Goal: Download file/media

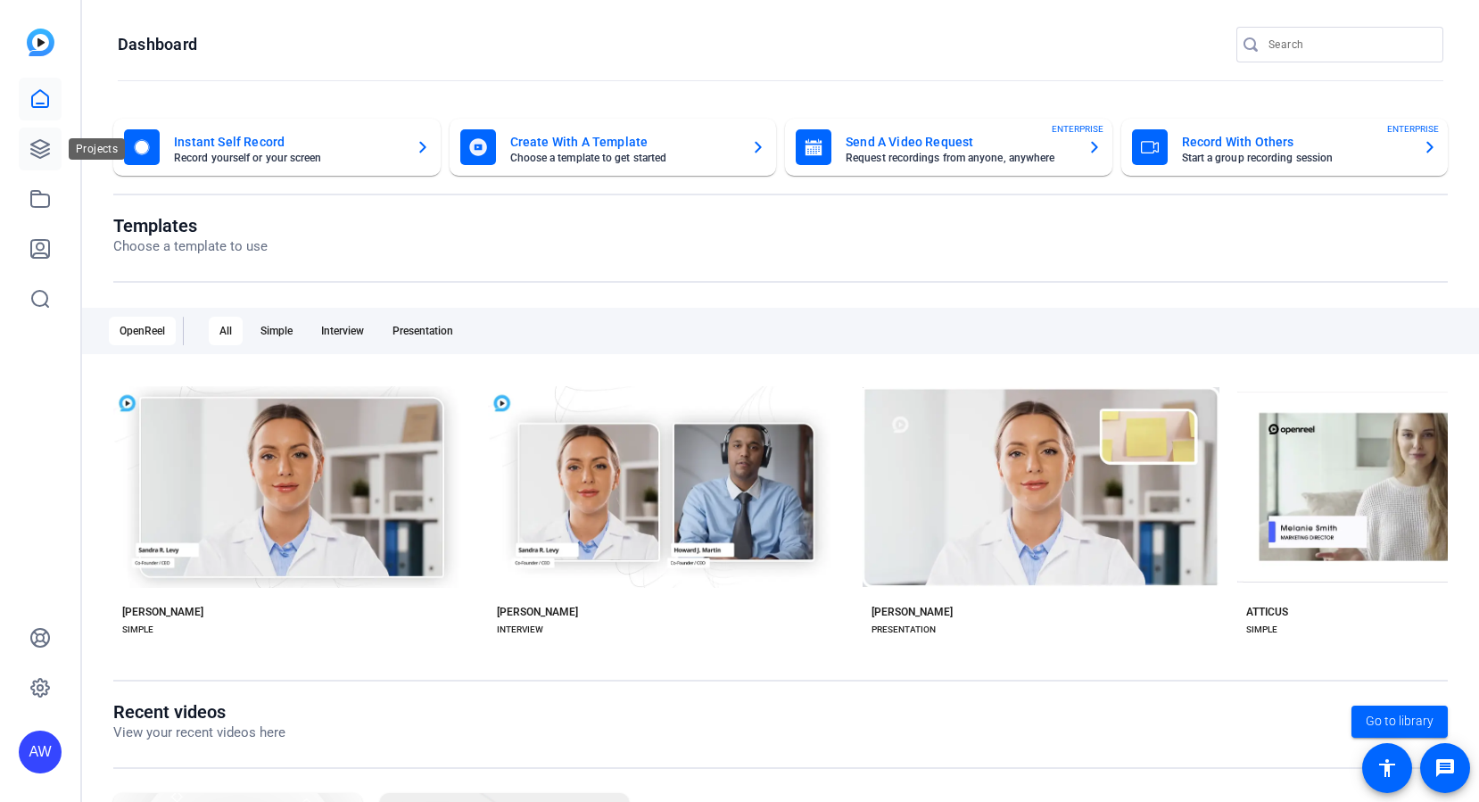
click at [46, 156] on icon at bounding box center [39, 148] width 21 height 21
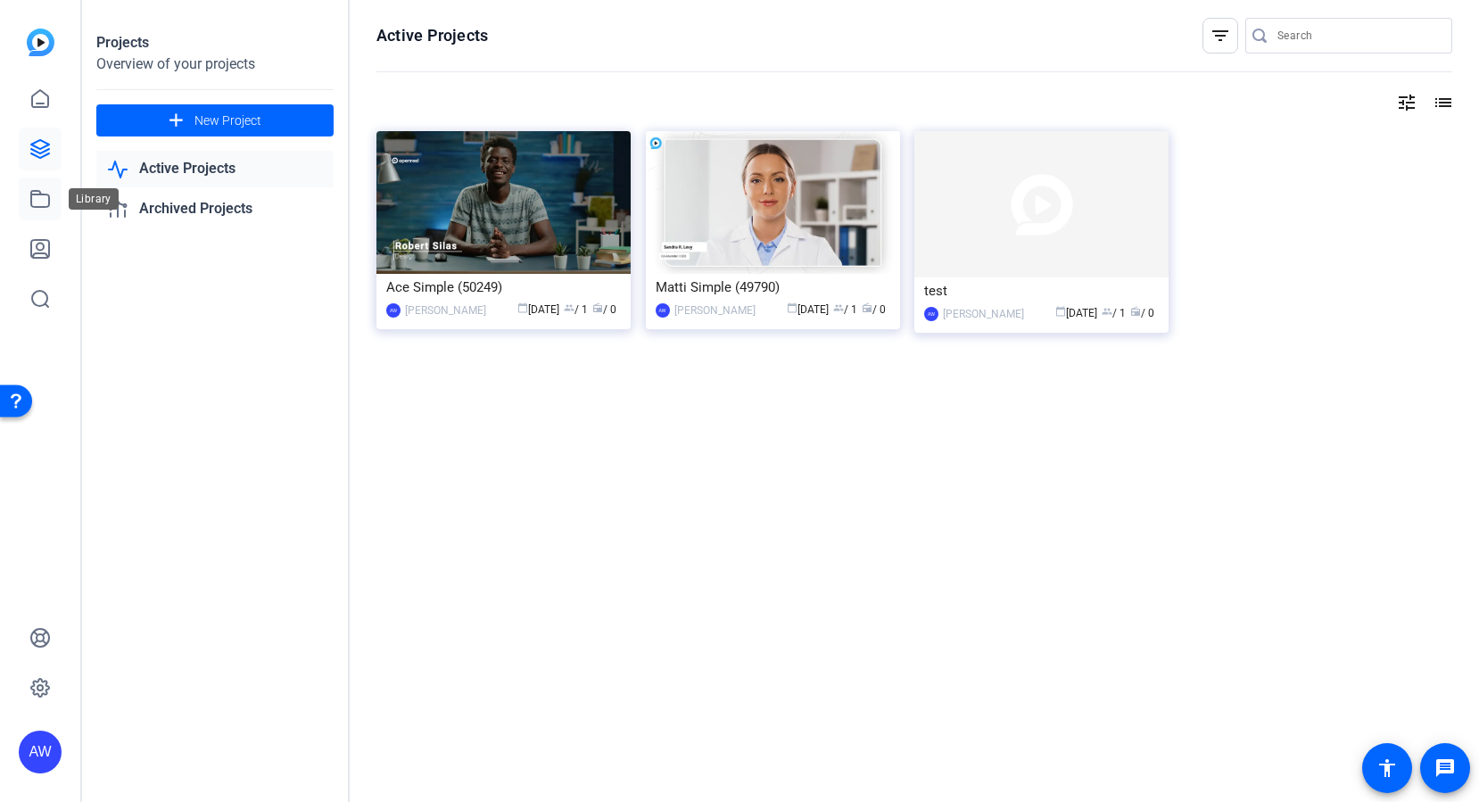
click at [39, 188] on icon at bounding box center [39, 198] width 21 height 21
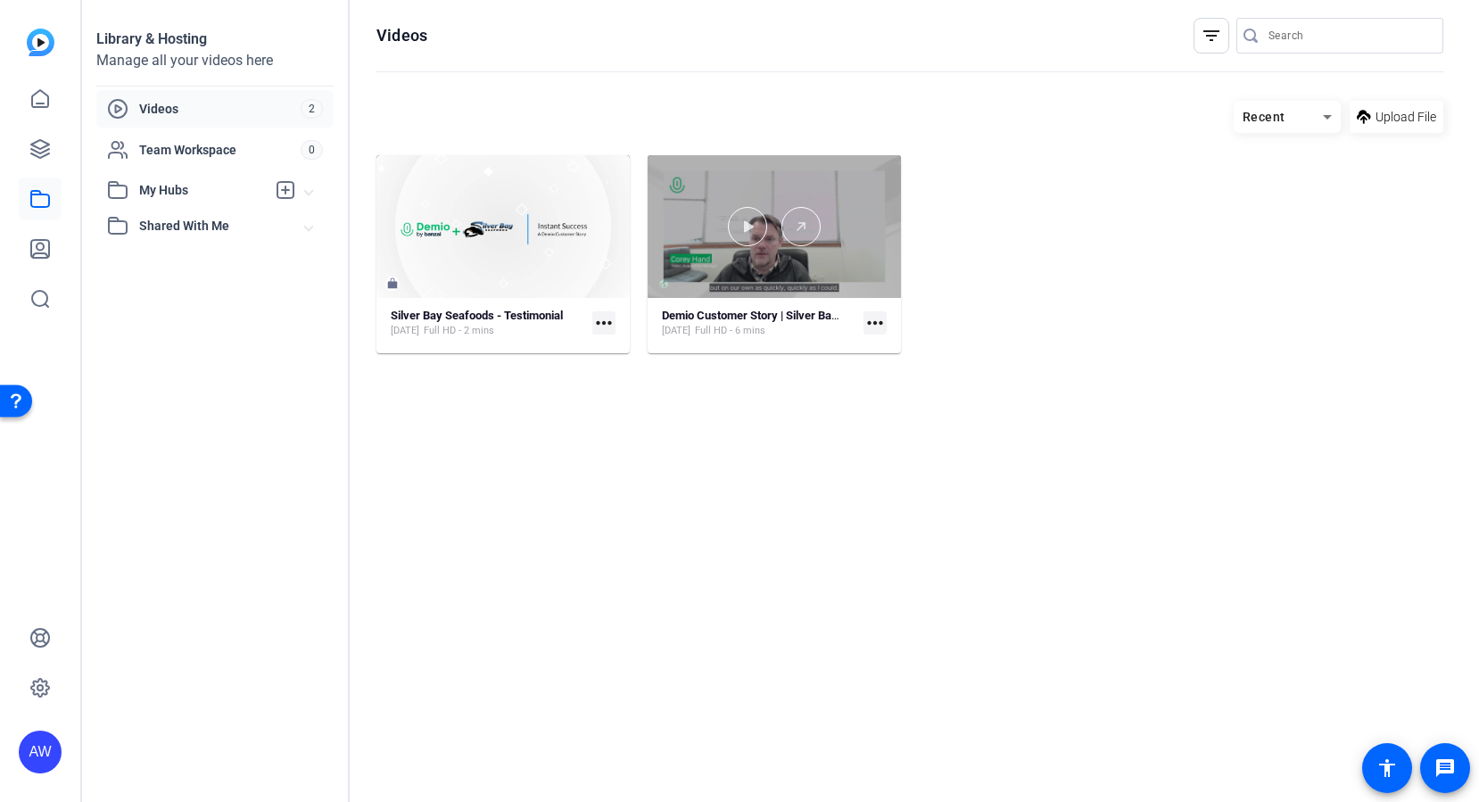
click at [808, 191] on div at bounding box center [774, 226] width 253 height 143
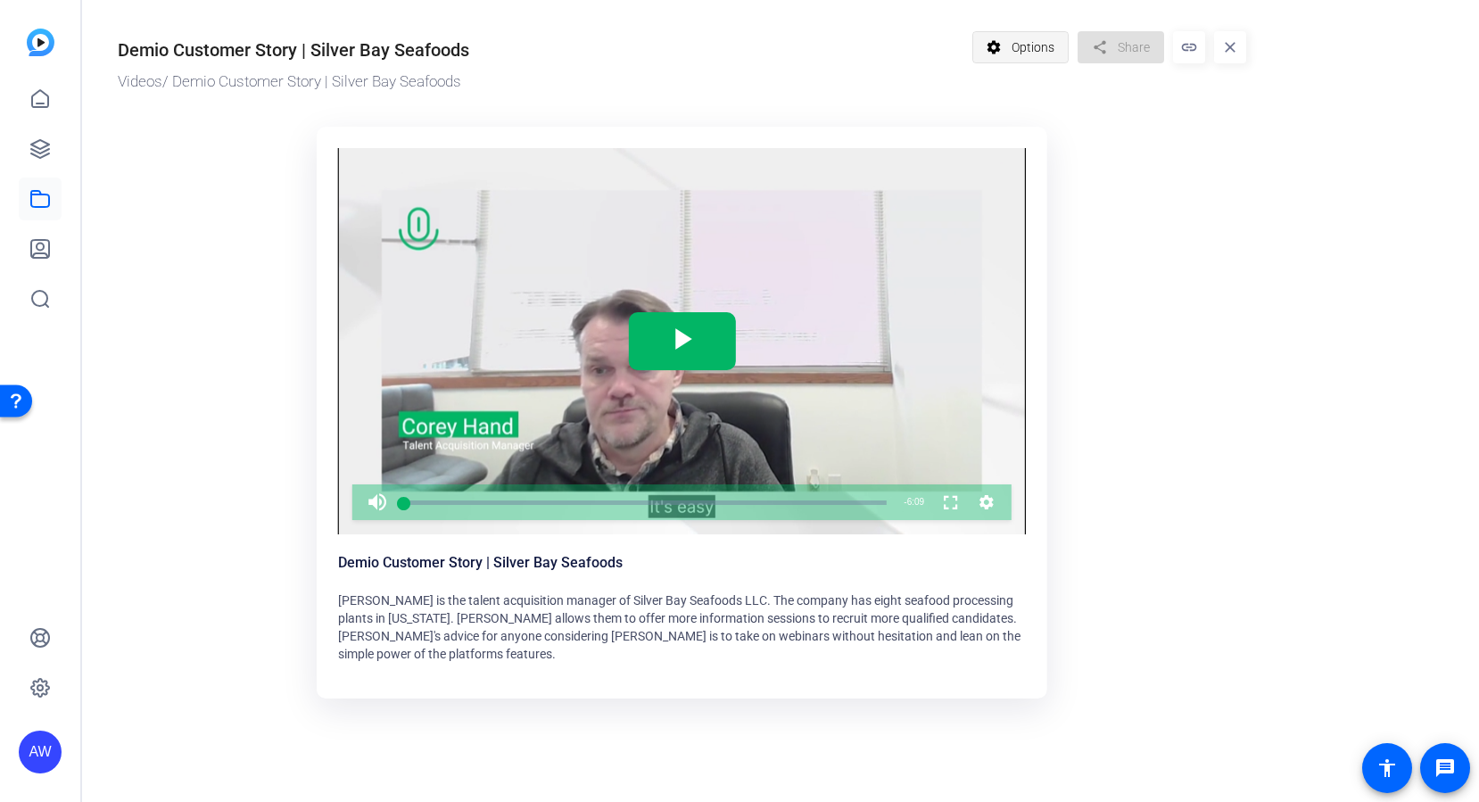
click at [1039, 53] on span "Options" at bounding box center [1033, 47] width 43 height 34
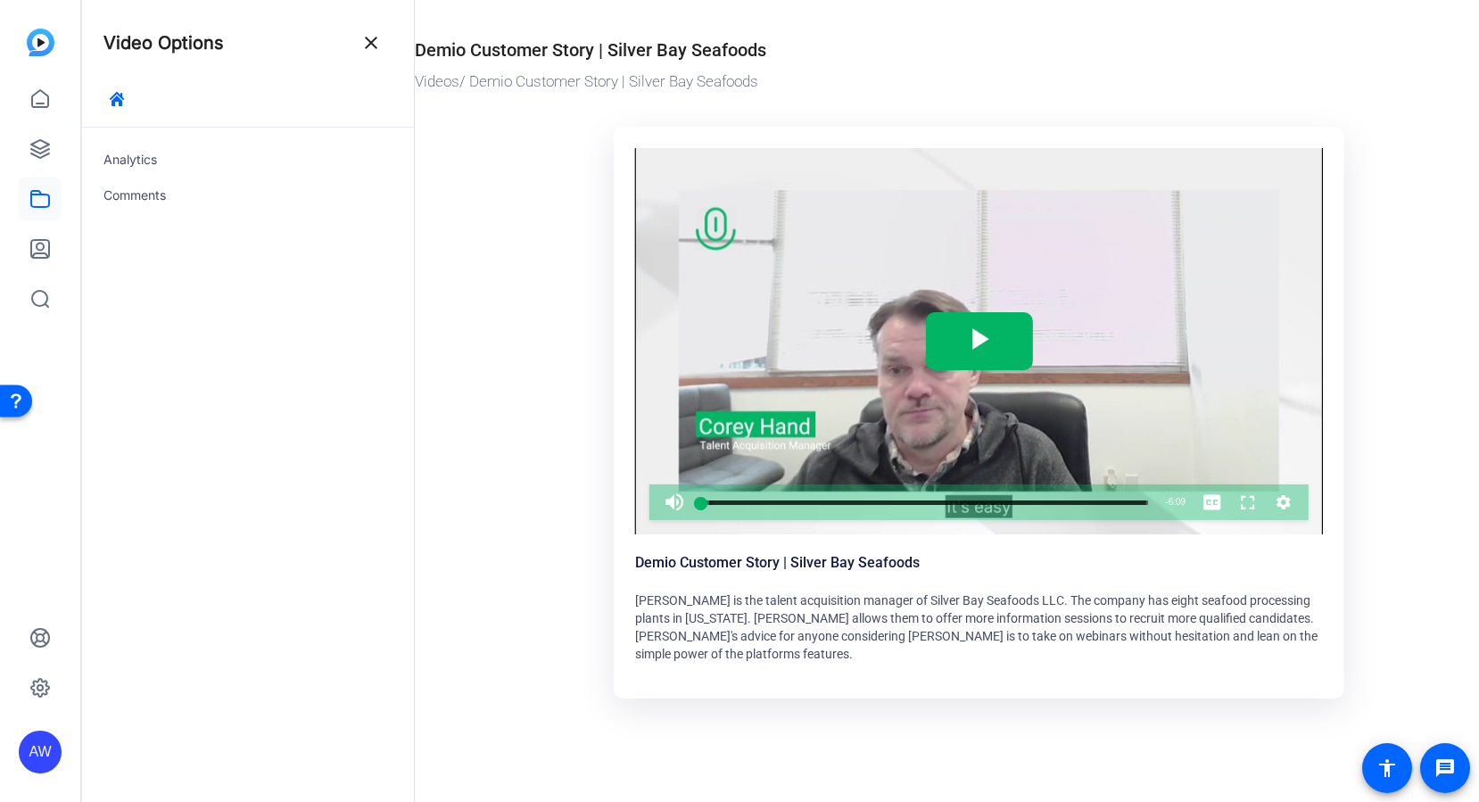
click at [1005, 45] on div "Demio Customer Story | Silver Bay Seafoods" at bounding box center [884, 47] width 939 height 32
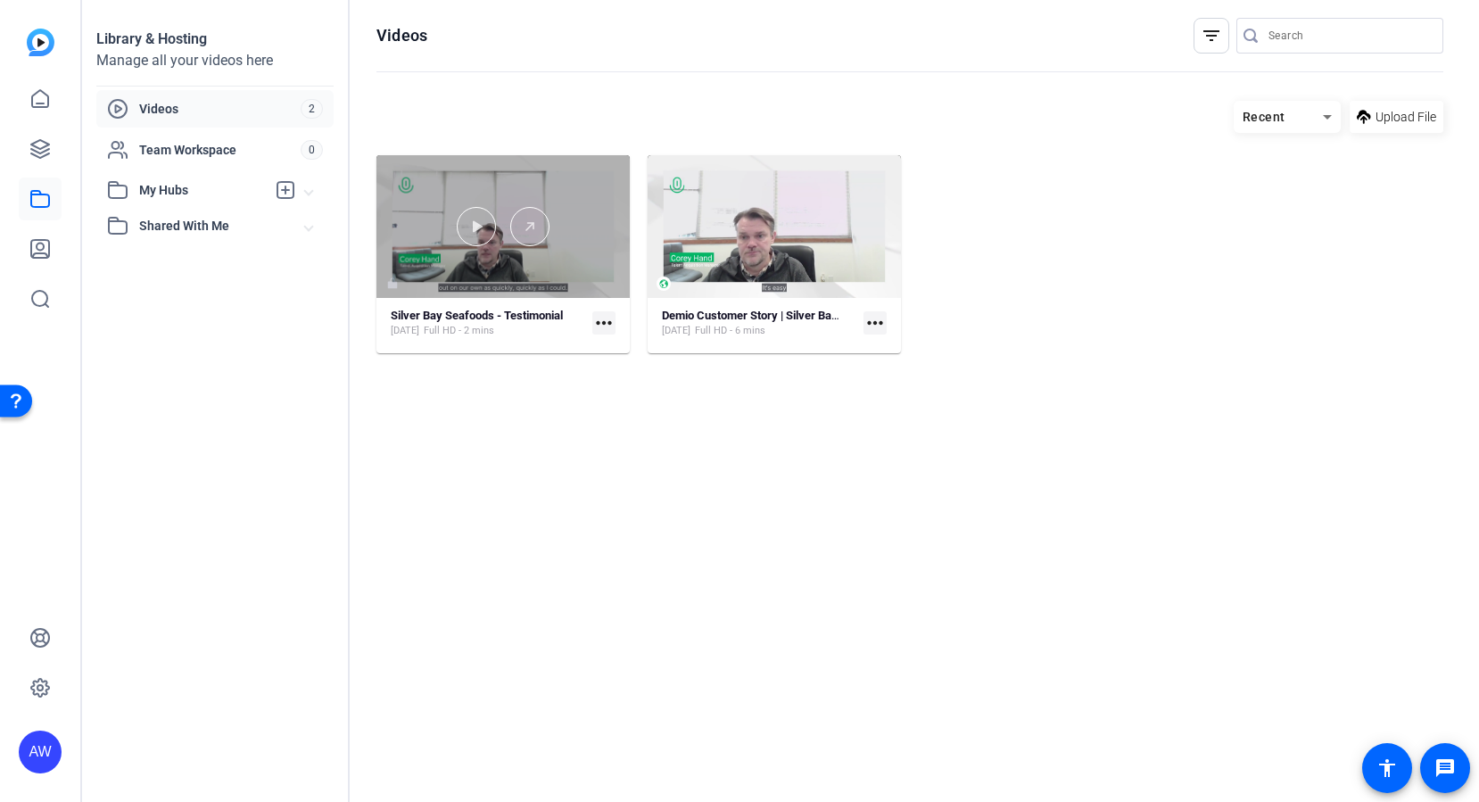
click at [601, 229] on div at bounding box center [503, 226] width 253 height 39
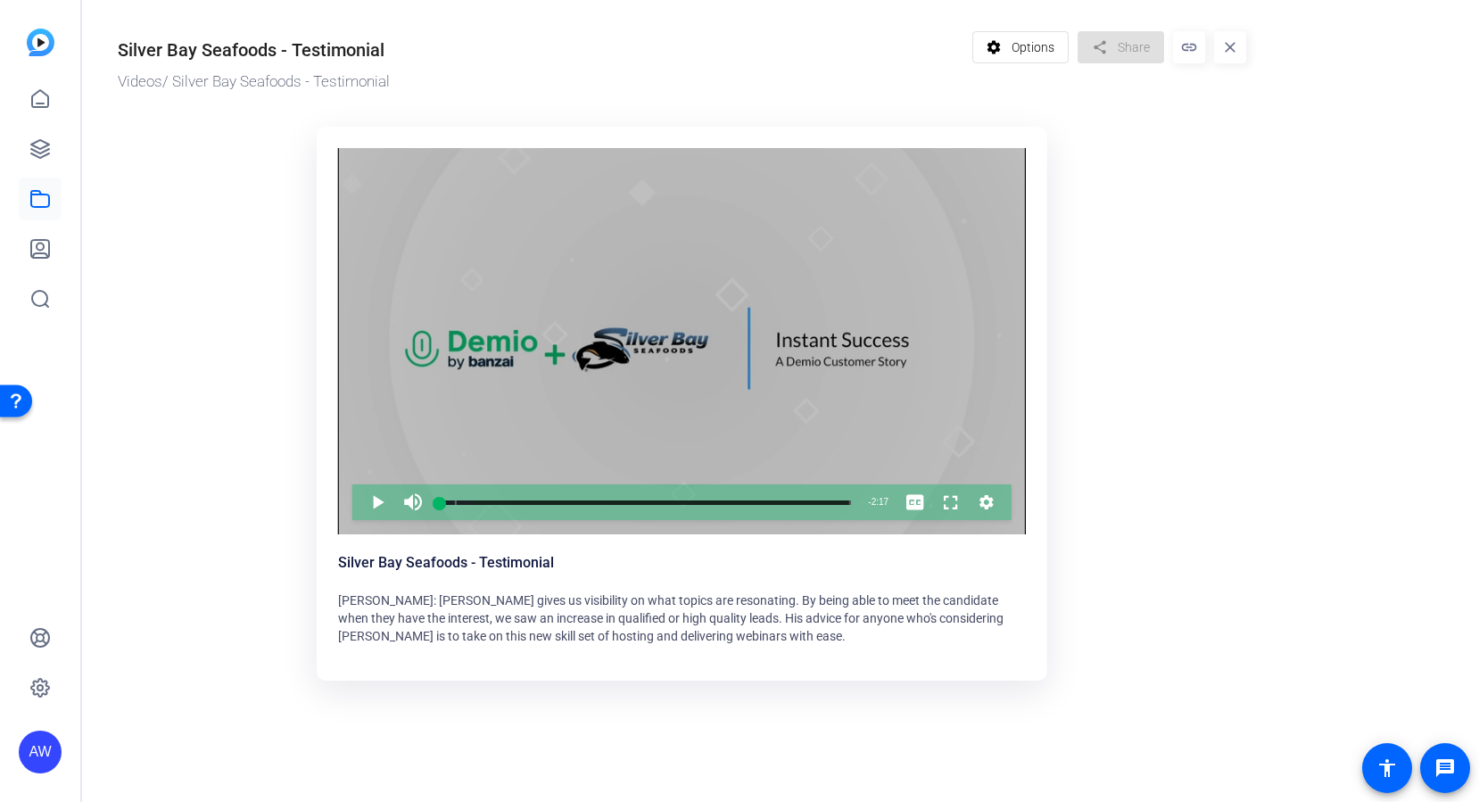
click at [764, 357] on div "Video Player" at bounding box center [682, 341] width 688 height 387
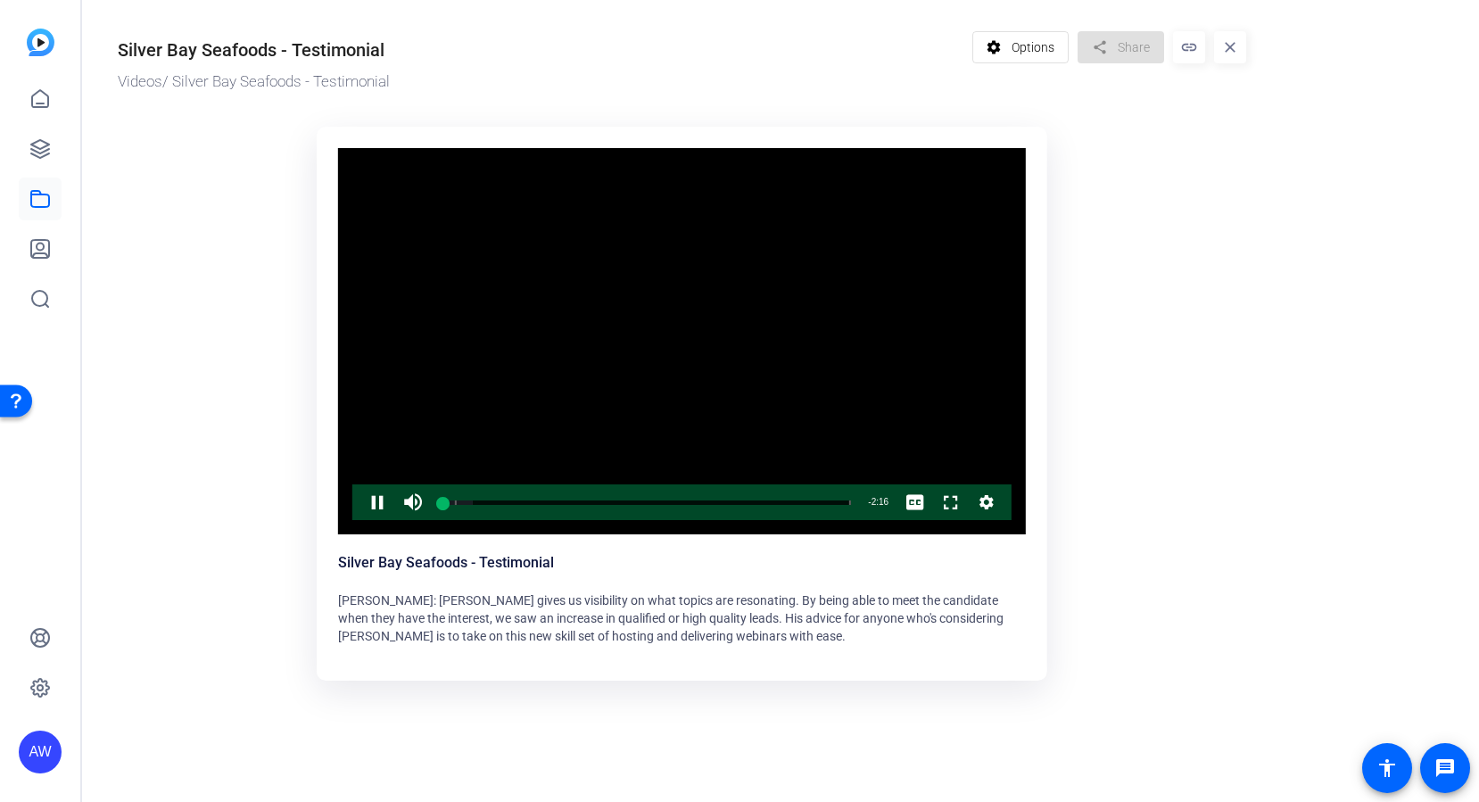
click at [581, 631] on span "Corey Hand: Demio gives us visibility on what topics are resonating. By being a…" at bounding box center [671, 618] width 666 height 50
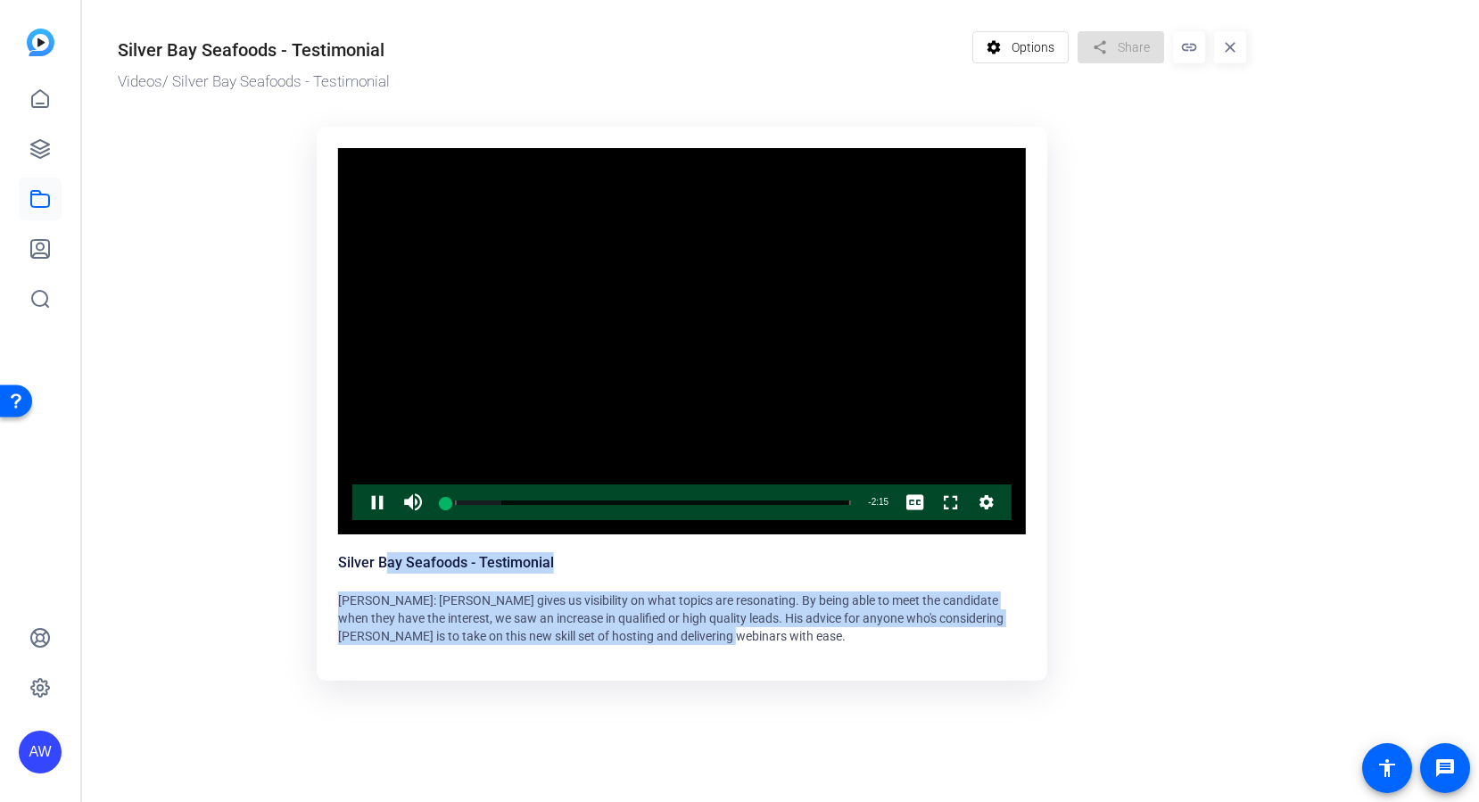
drag, startPoint x: 696, startPoint y: 639, endPoint x: 382, endPoint y: 571, distance: 321.3
click at [382, 571] on div "Silver Bay Seafoods - Testimonial Corey Hand: Demio gives us visibility on what…" at bounding box center [682, 598] width 688 height 93
click at [382, 571] on div "Silver Bay Seafoods - Testimonial" at bounding box center [446, 562] width 216 height 21
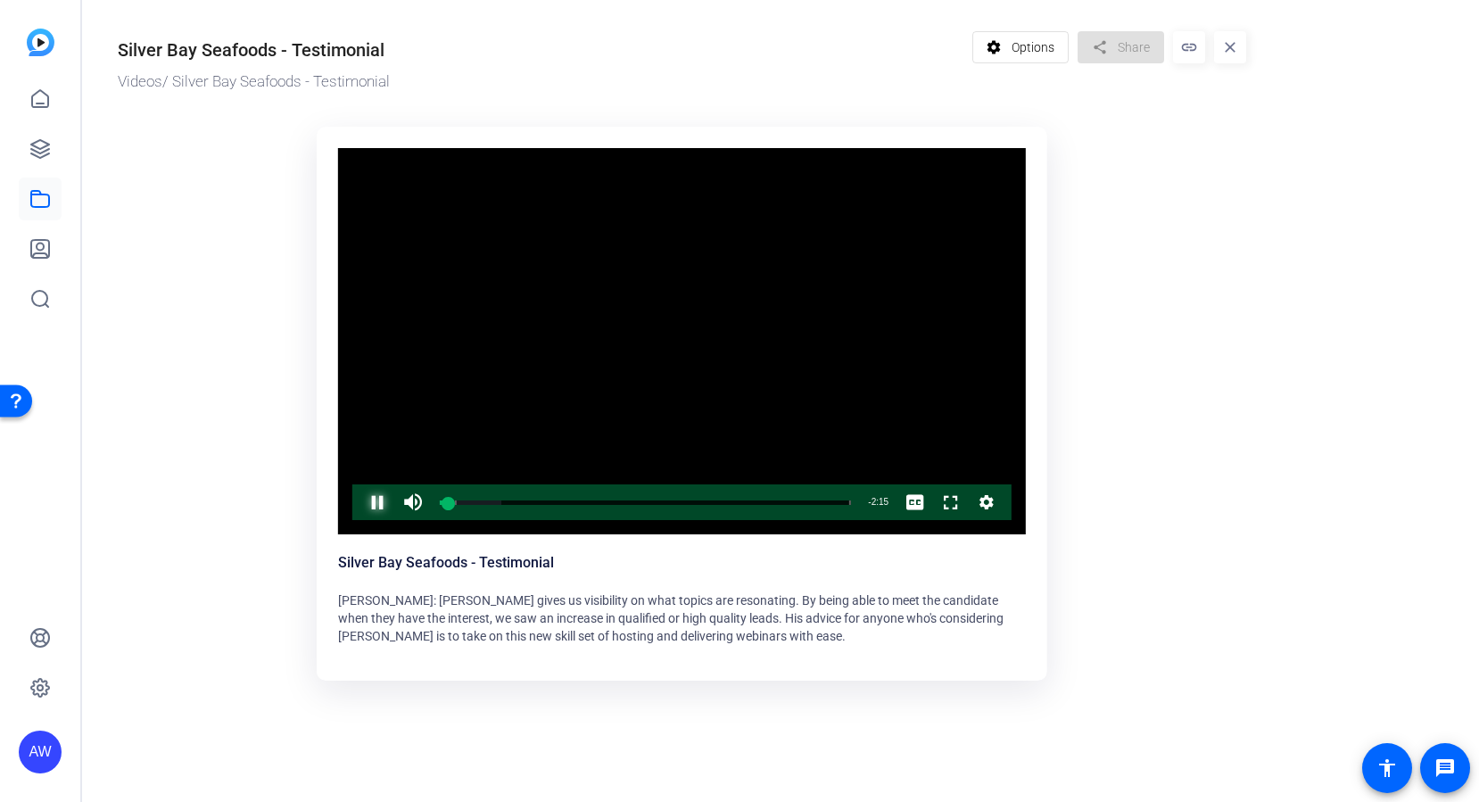
click at [360, 506] on span "Video Player" at bounding box center [360, 502] width 0 height 36
click at [1040, 46] on span "Options" at bounding box center [1033, 47] width 43 height 34
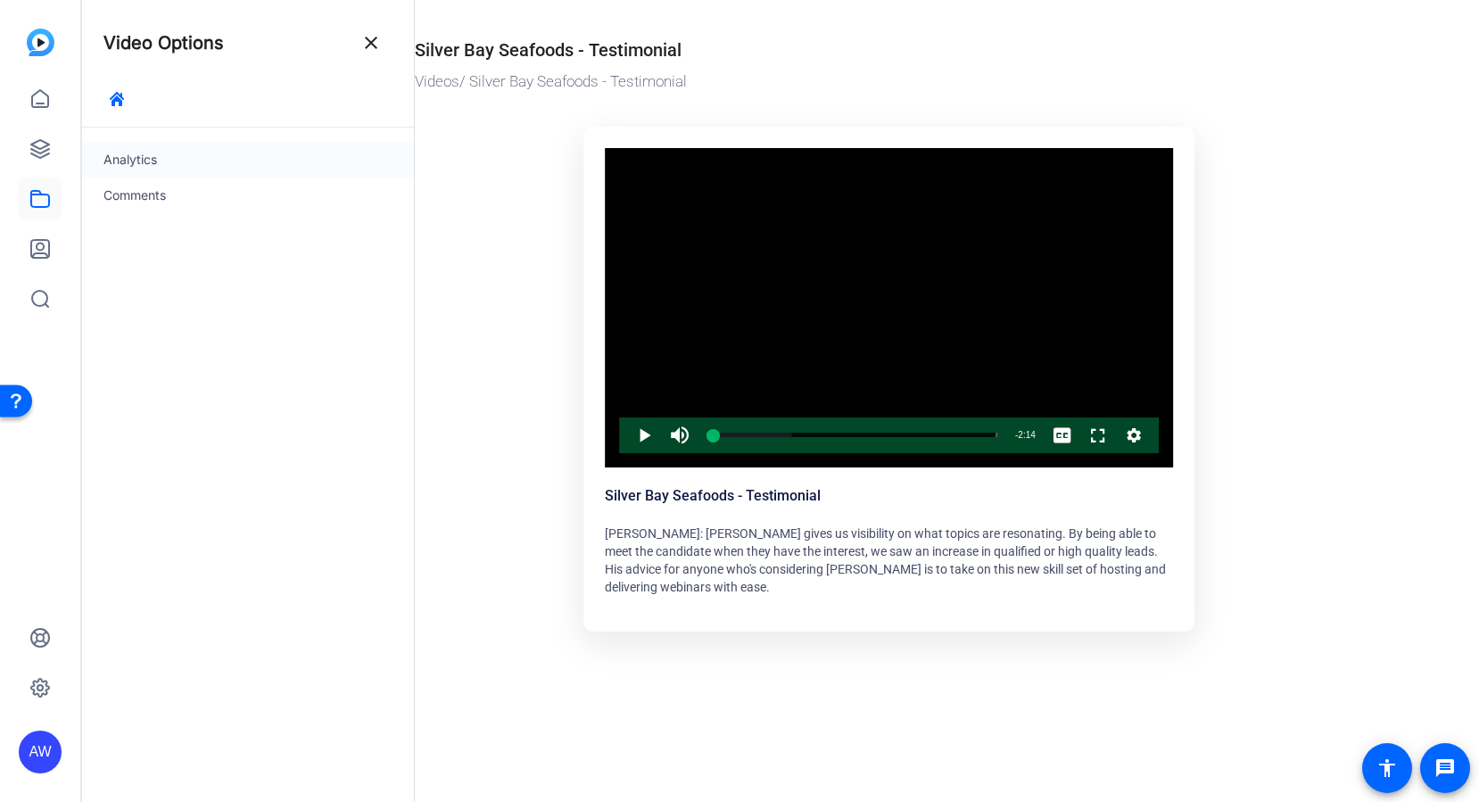
click at [155, 168] on div "Analytics" at bounding box center [248, 160] width 332 height 36
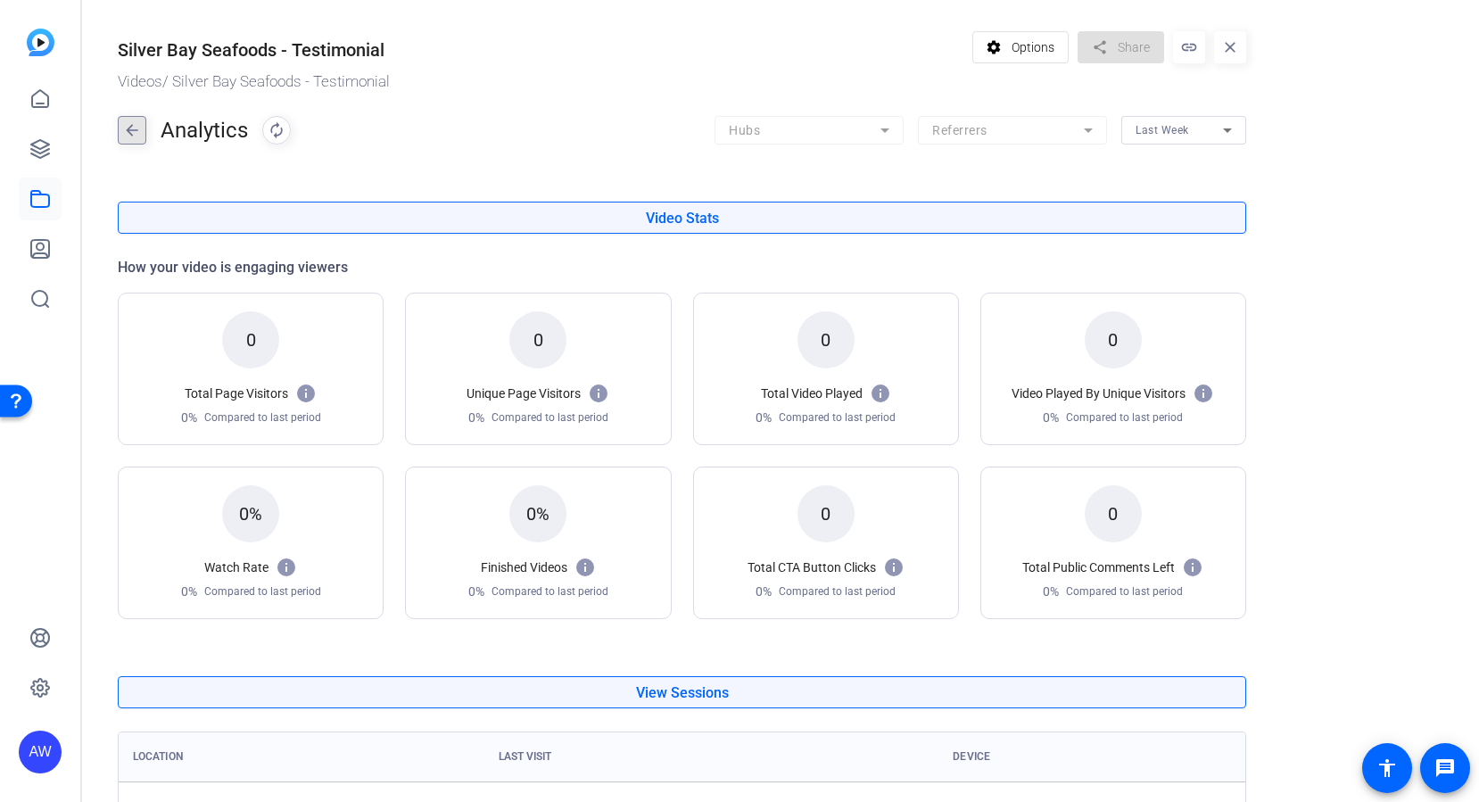
click at [129, 137] on mat-icon "arrow_back" at bounding box center [132, 130] width 27 height 29
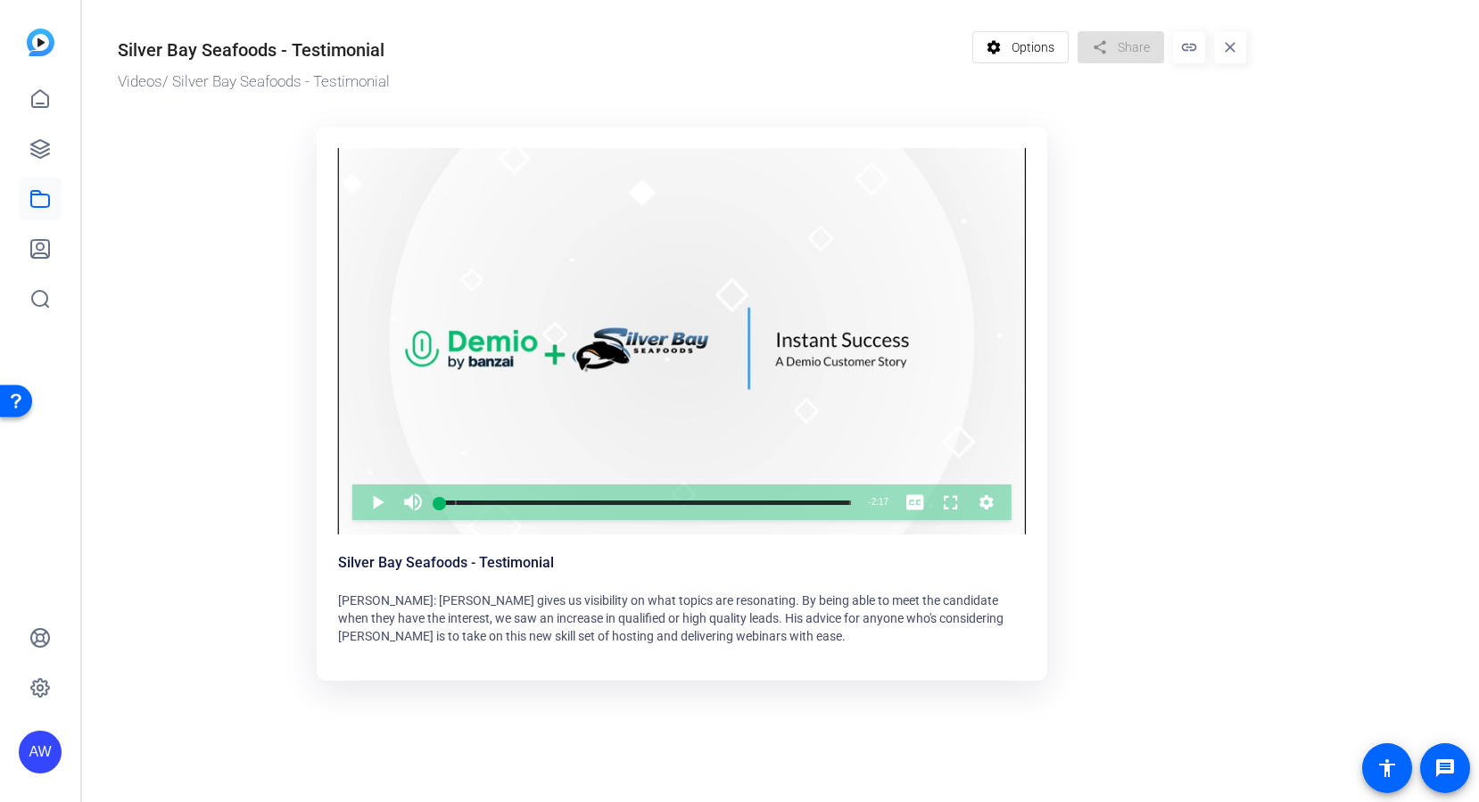
click at [1230, 51] on mat-icon "close" at bounding box center [1230, 47] width 32 height 32
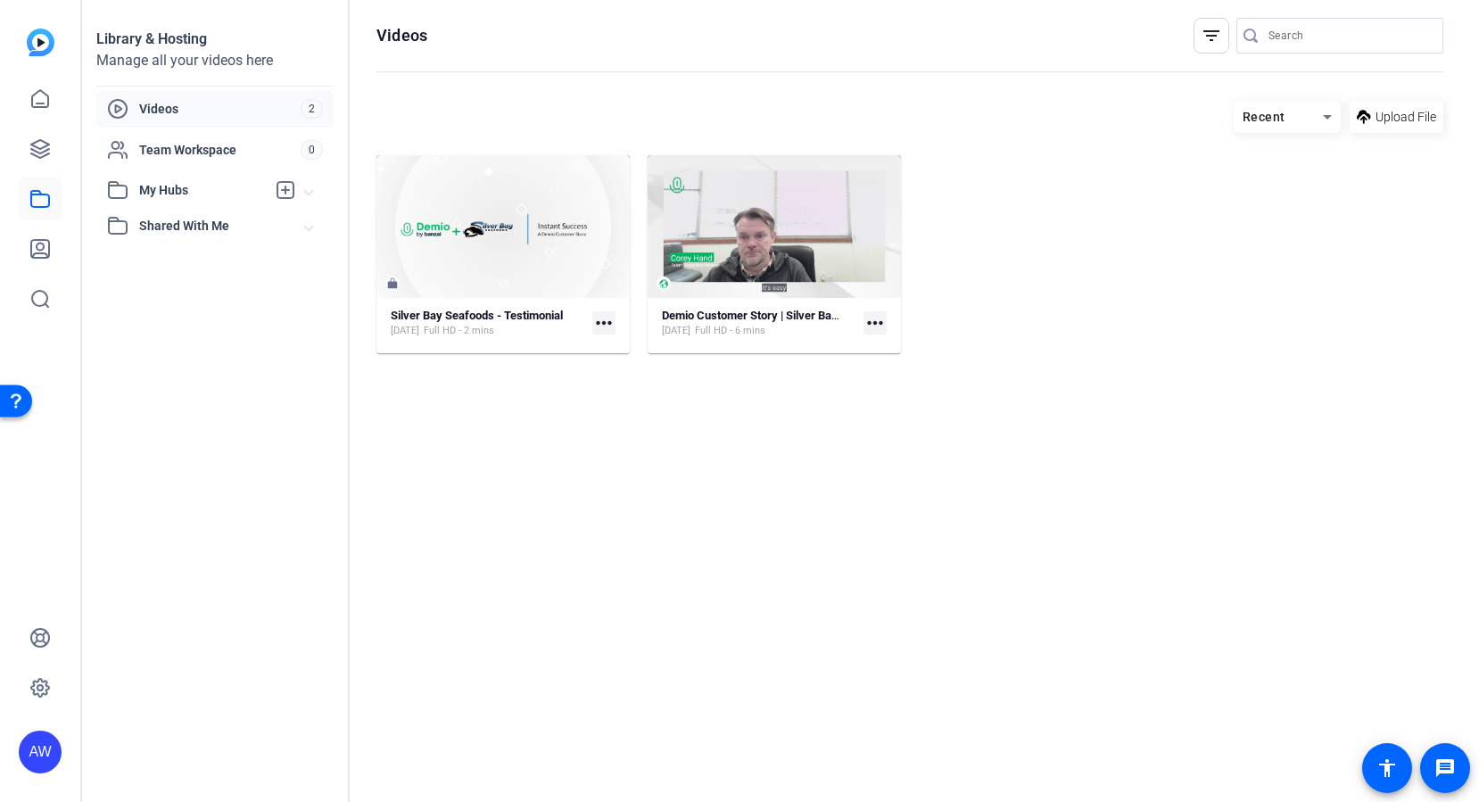
click at [1336, 120] on icon at bounding box center [1327, 116] width 21 height 21
click at [1328, 115] on div at bounding box center [739, 401] width 1479 height 802
click at [875, 321] on mat-icon "more_horiz" at bounding box center [875, 322] width 23 height 23
click at [875, 321] on div at bounding box center [739, 401] width 1479 height 802
click at [876, 321] on mat-icon "more_horiz" at bounding box center [875, 322] width 23 height 23
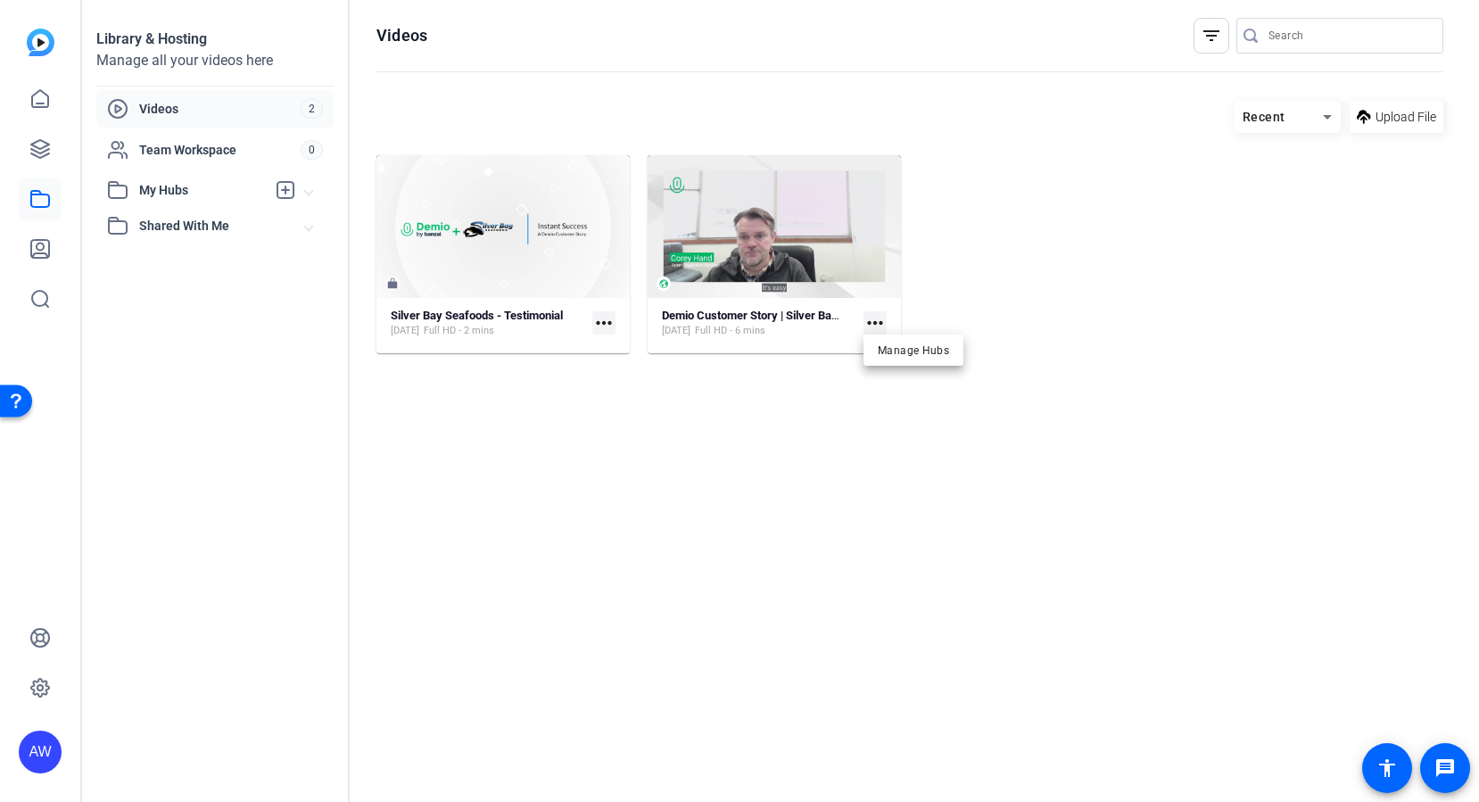
click at [612, 326] on div at bounding box center [739, 401] width 1479 height 802
click at [605, 326] on mat-icon "more_horiz" at bounding box center [603, 322] width 23 height 23
click at [606, 325] on div at bounding box center [739, 401] width 1479 height 802
click at [588, 329] on div "Silver Bay Seafoods - Testimonial Apr 8, 2025 Full HD - 2 mins more_horiz" at bounding box center [503, 323] width 225 height 31
click at [558, 330] on div "Apr 8, 2025 Full HD - 2 mins" at bounding box center [477, 331] width 172 height 14
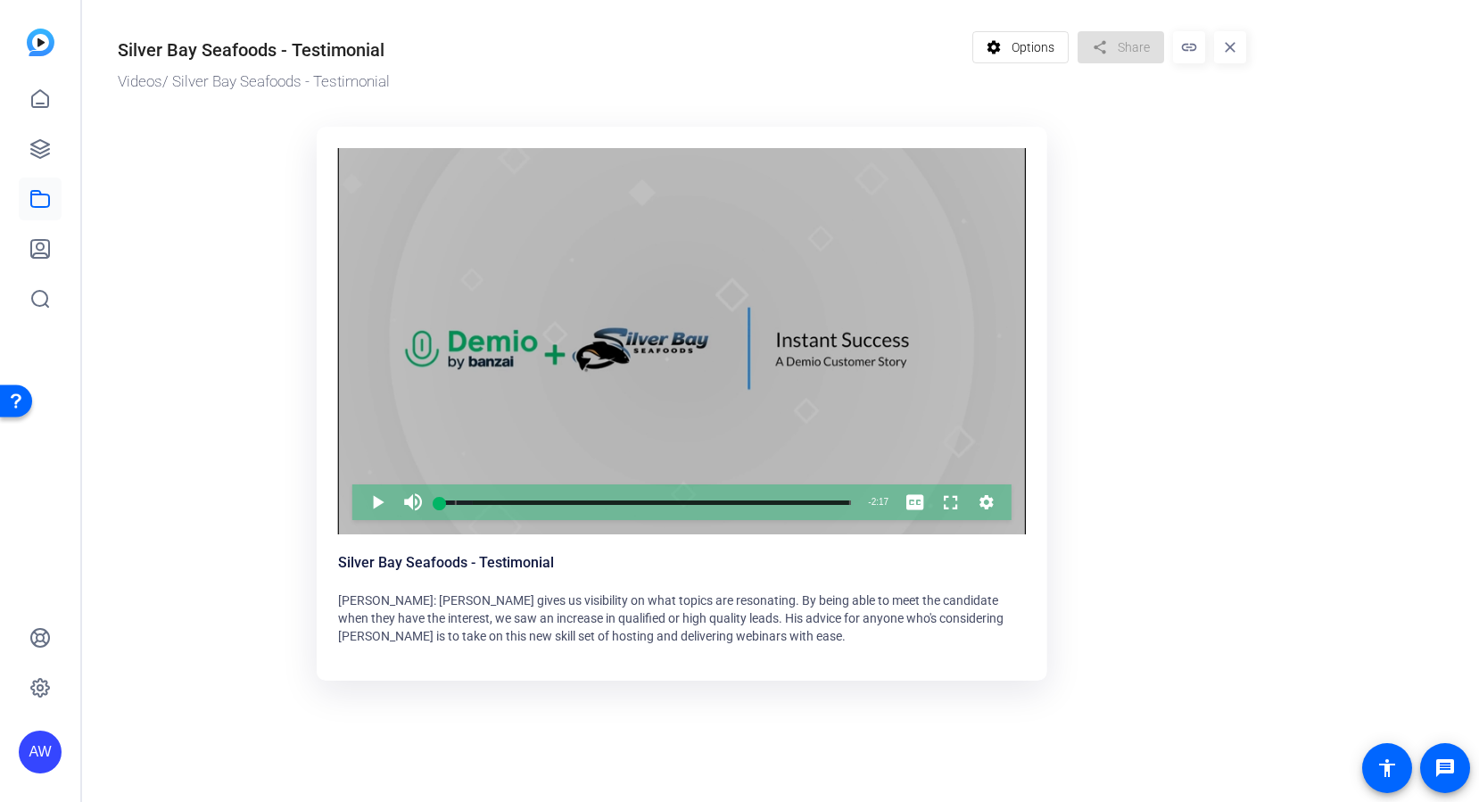
click at [983, 507] on icon "Video Player" at bounding box center [987, 502] width 18 height 21
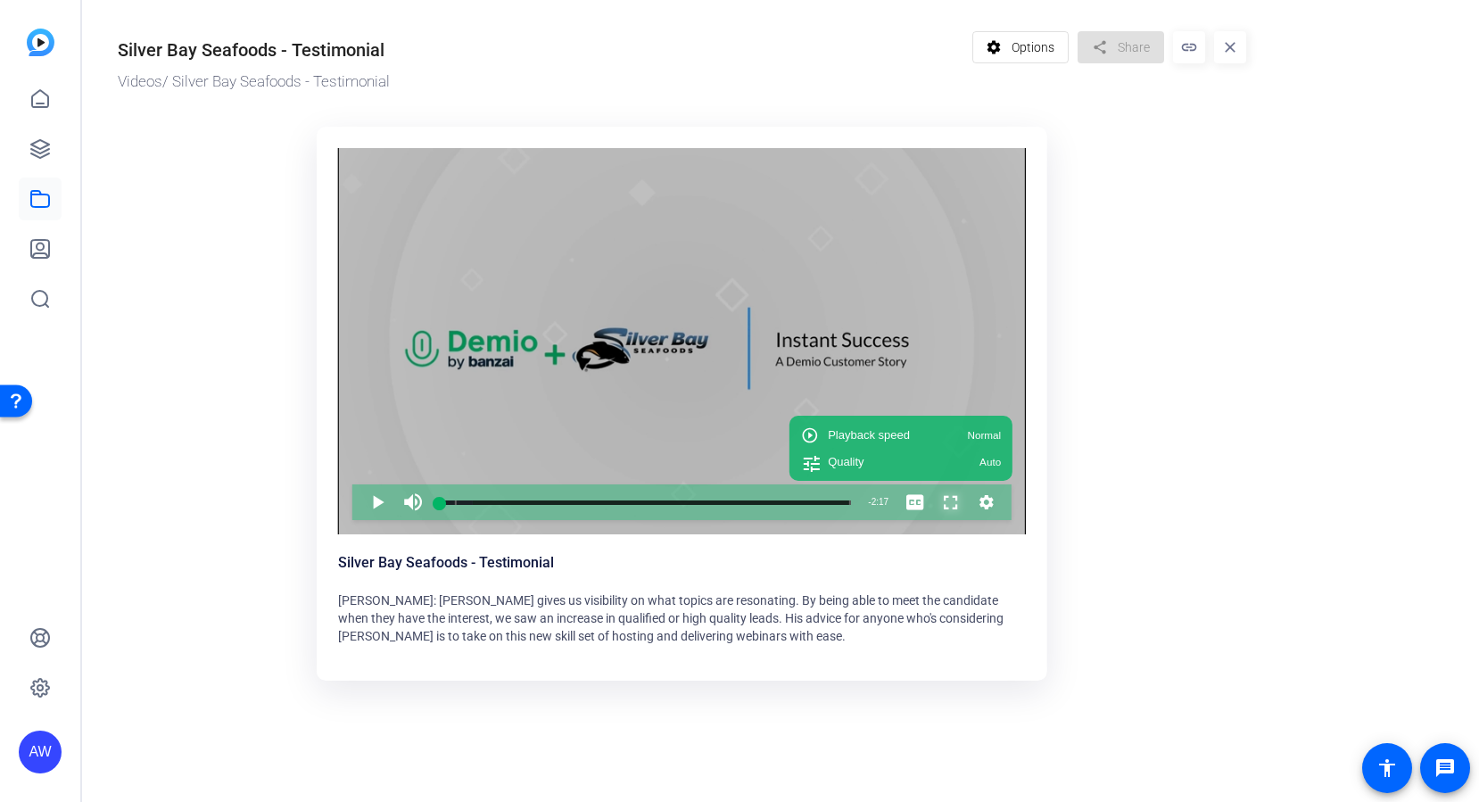
click at [933, 502] on span "Video Player" at bounding box center [933, 502] width 0 height 36
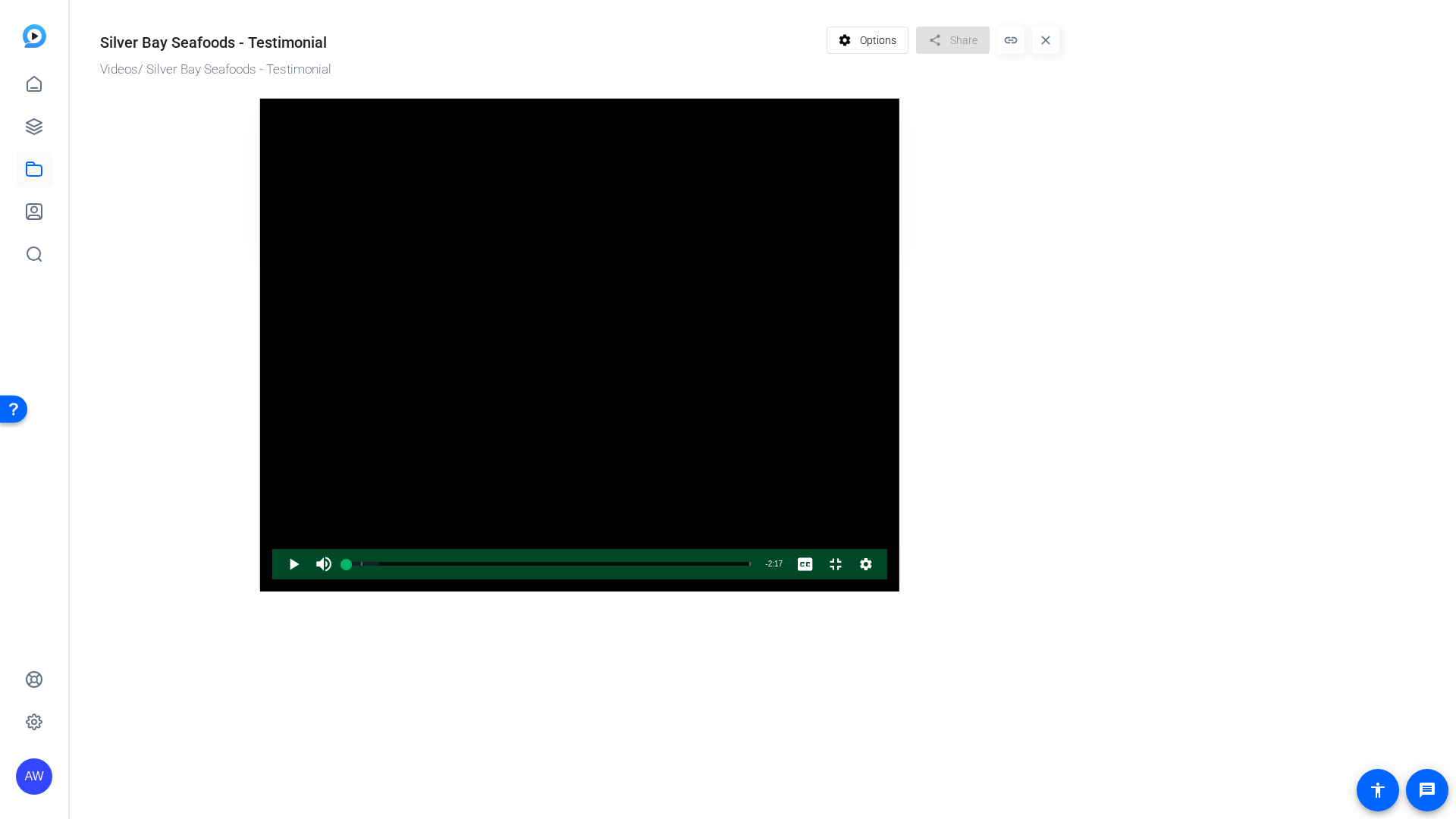
click at [824, 529] on video "Video Player" at bounding box center [580, 345] width 639 height 493
click at [443, 476] on video "Video Player" at bounding box center [580, 345] width 639 height 493
click at [858, 99] on video "Video Player" at bounding box center [580, 345] width 639 height 493
click at [829, 127] on video "Video Player" at bounding box center [580, 345] width 639 height 493
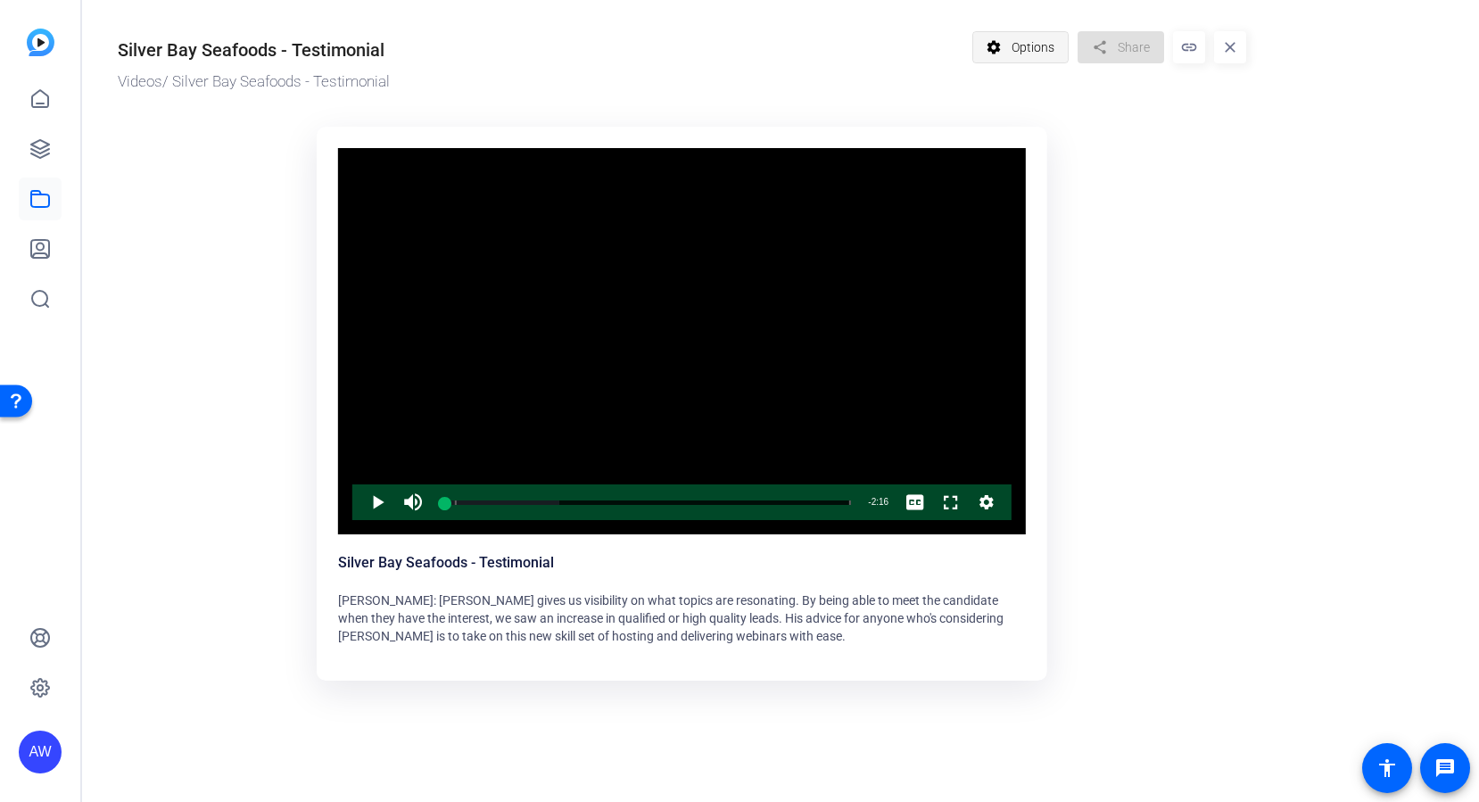
click at [1031, 39] on span "Options" at bounding box center [1033, 47] width 43 height 34
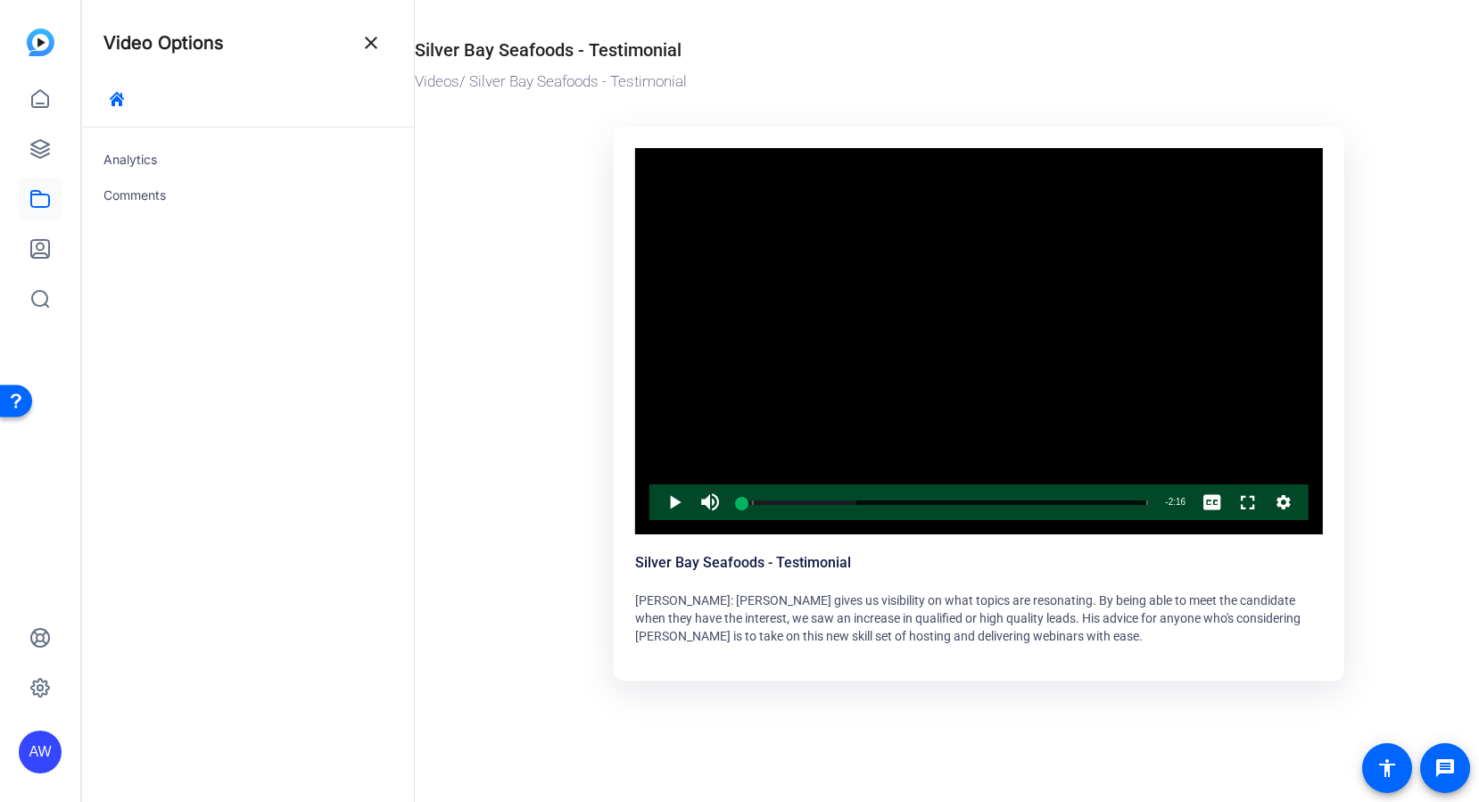
click at [1031, 75] on div "Videos / Silver Bay Seafoods - Testimonial" at bounding box center [884, 81] width 939 height 23
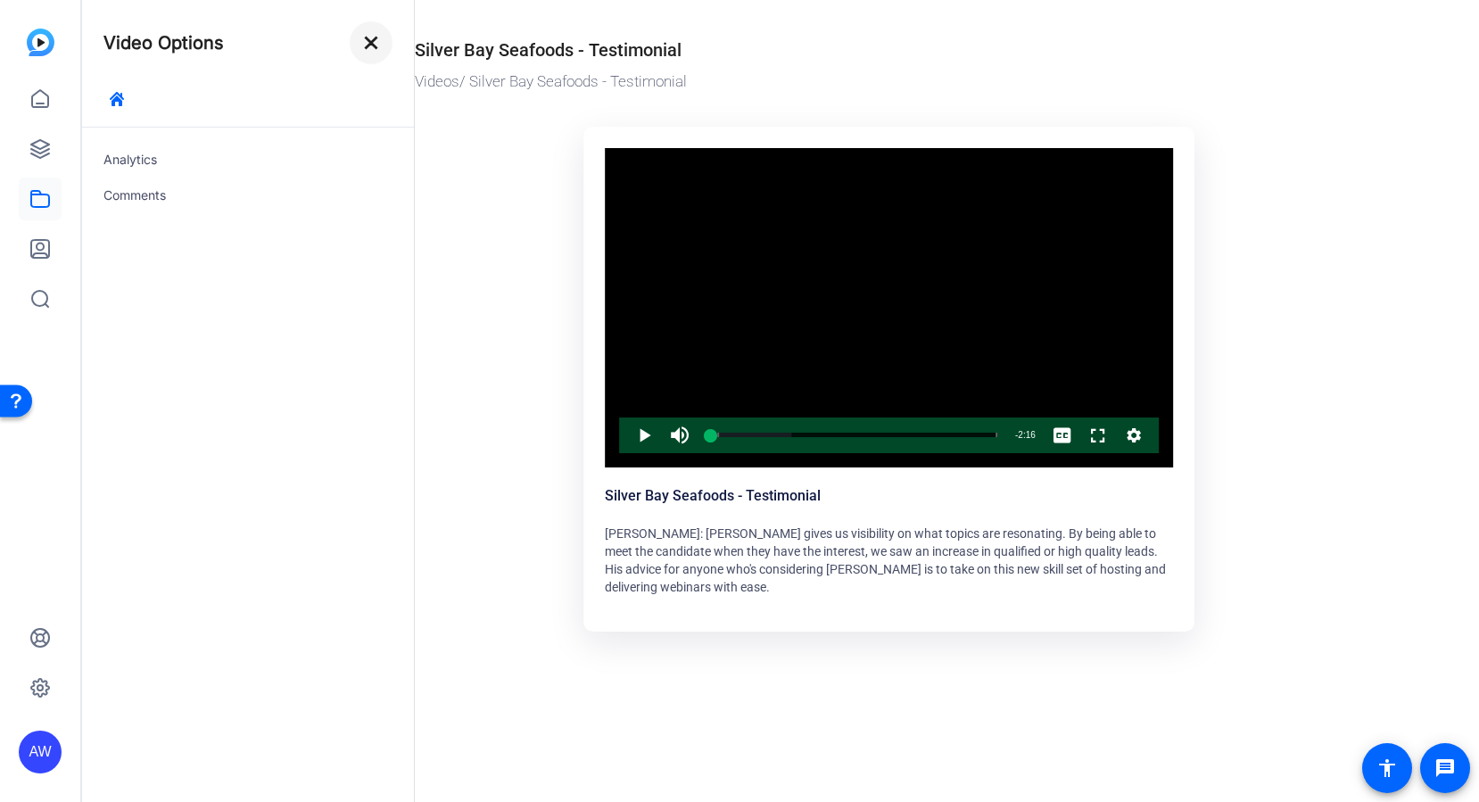
click at [367, 45] on mat-icon "close" at bounding box center [370, 42] width 21 height 21
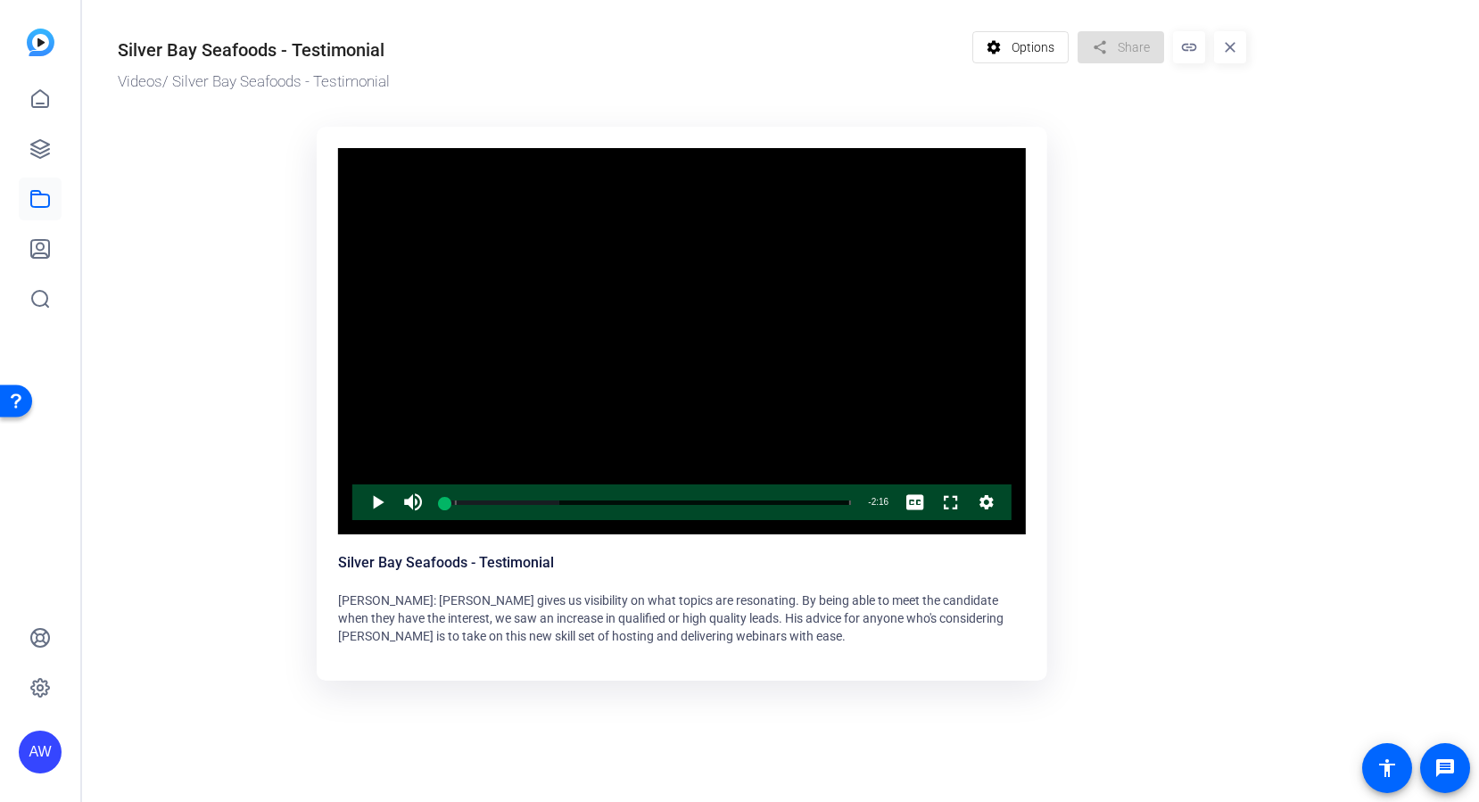
click at [1187, 54] on mat-icon "link" at bounding box center [1189, 47] width 32 height 32
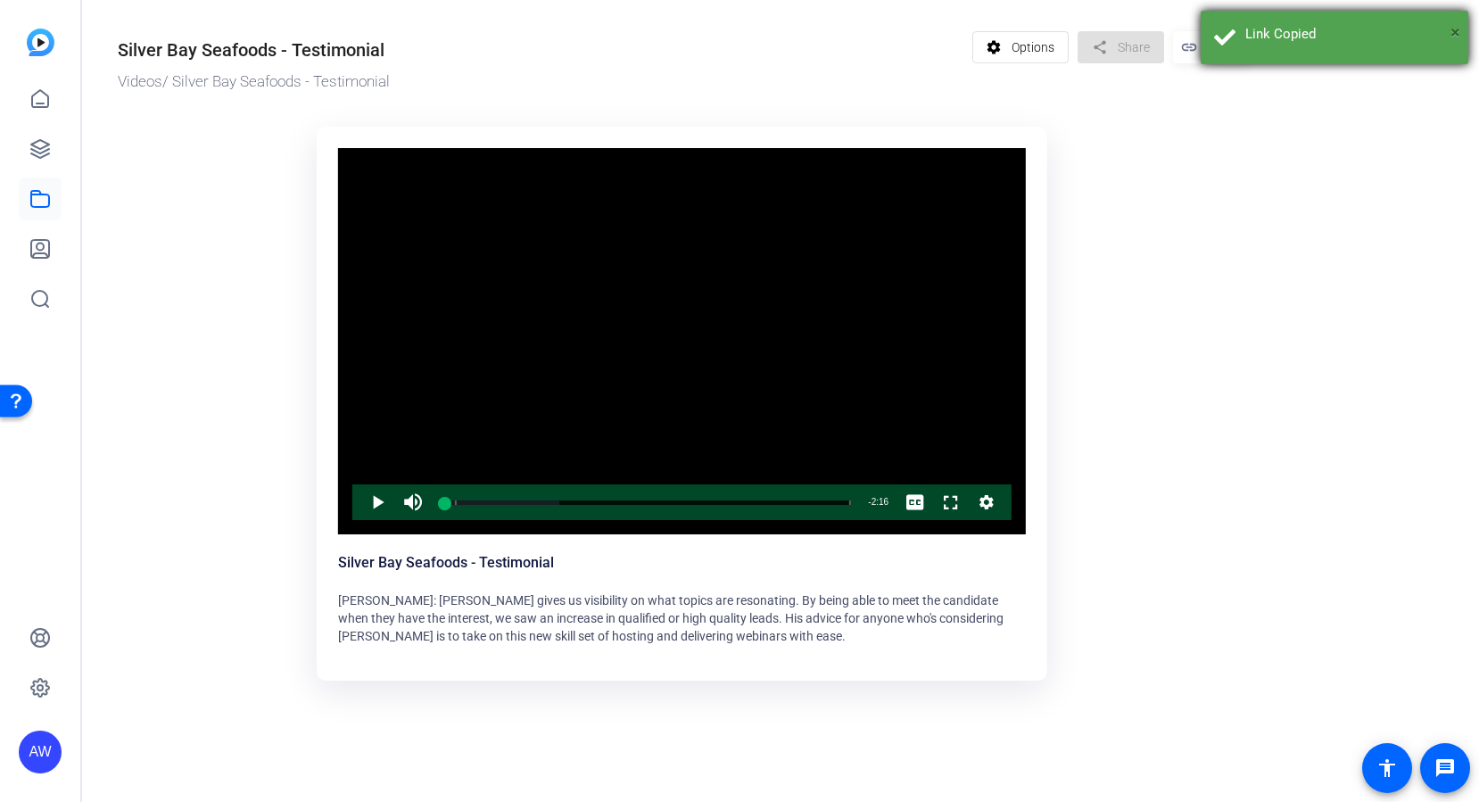
click at [1457, 32] on span "×" at bounding box center [1456, 31] width 10 height 21
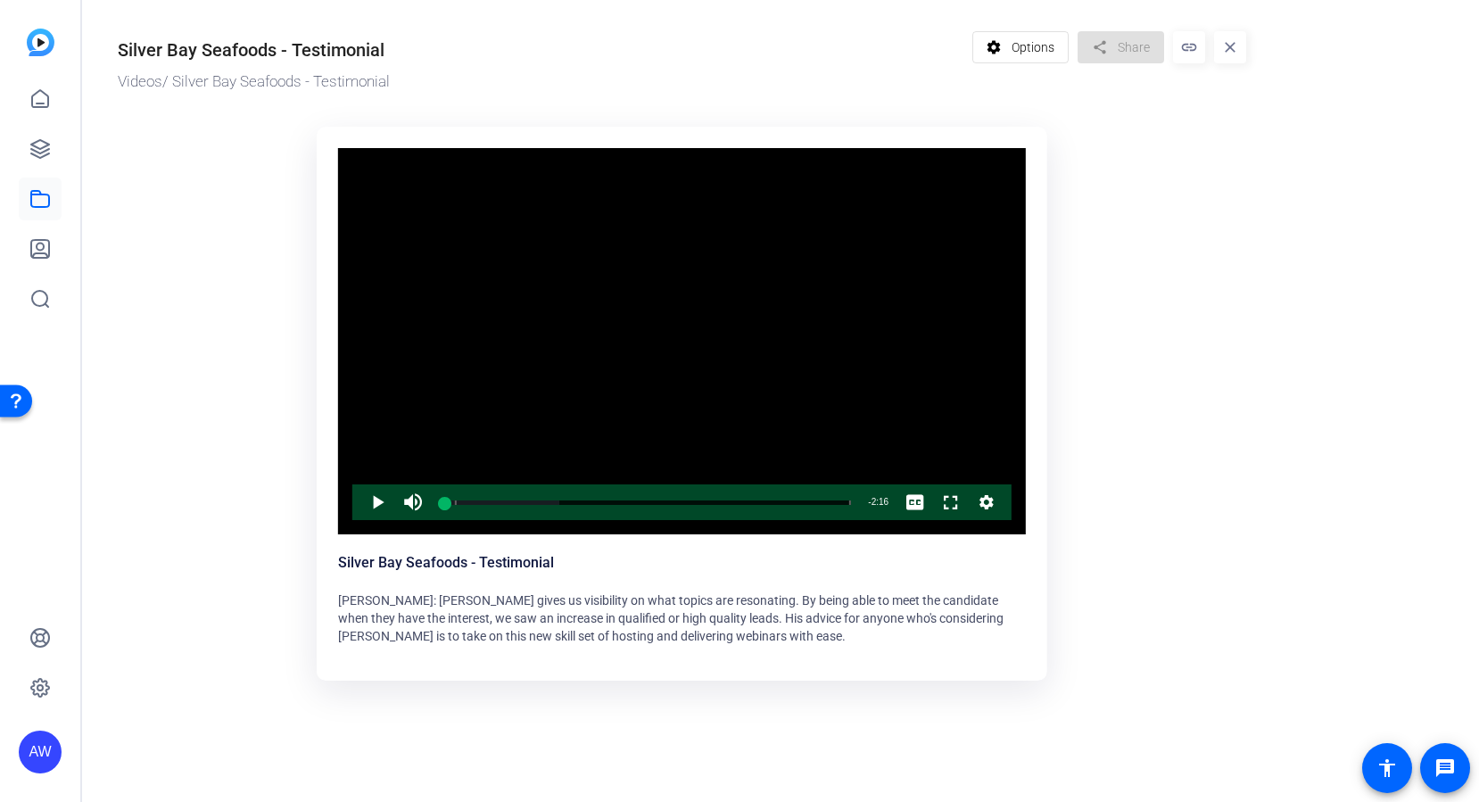
click at [1223, 48] on mat-icon "close" at bounding box center [1230, 47] width 32 height 32
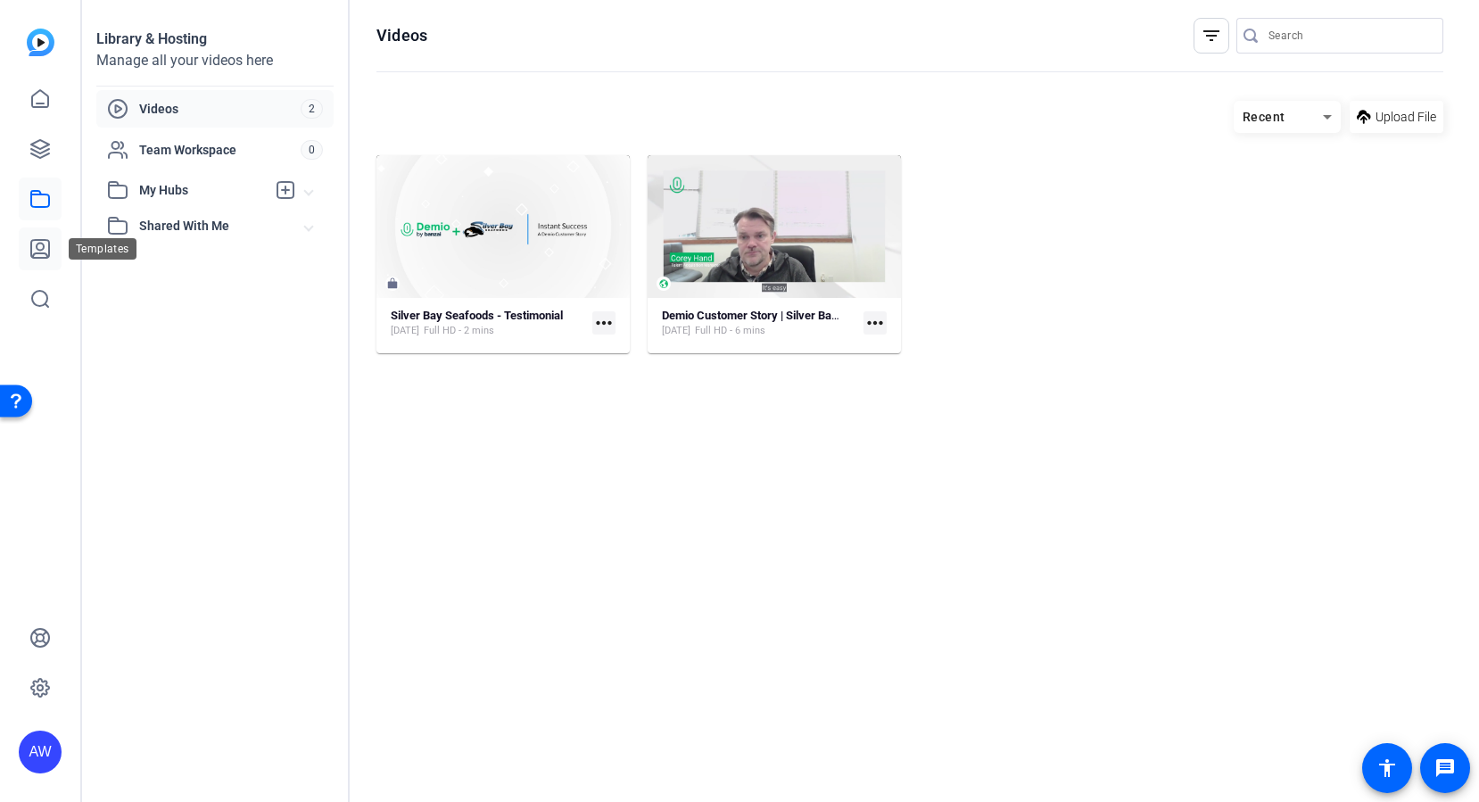
click at [40, 252] on icon at bounding box center [40, 249] width 18 height 18
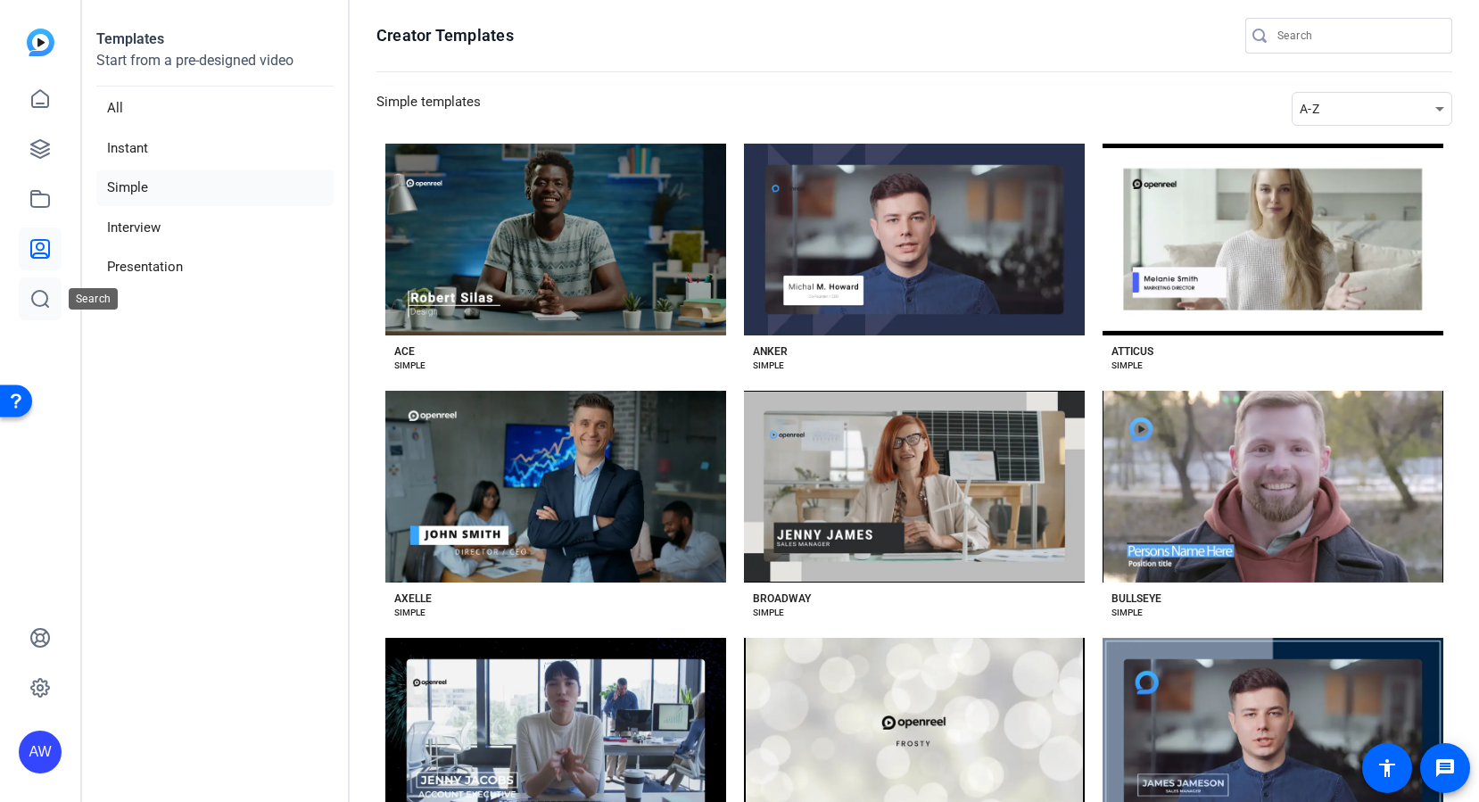
click at [56, 307] on link at bounding box center [40, 298] width 43 height 43
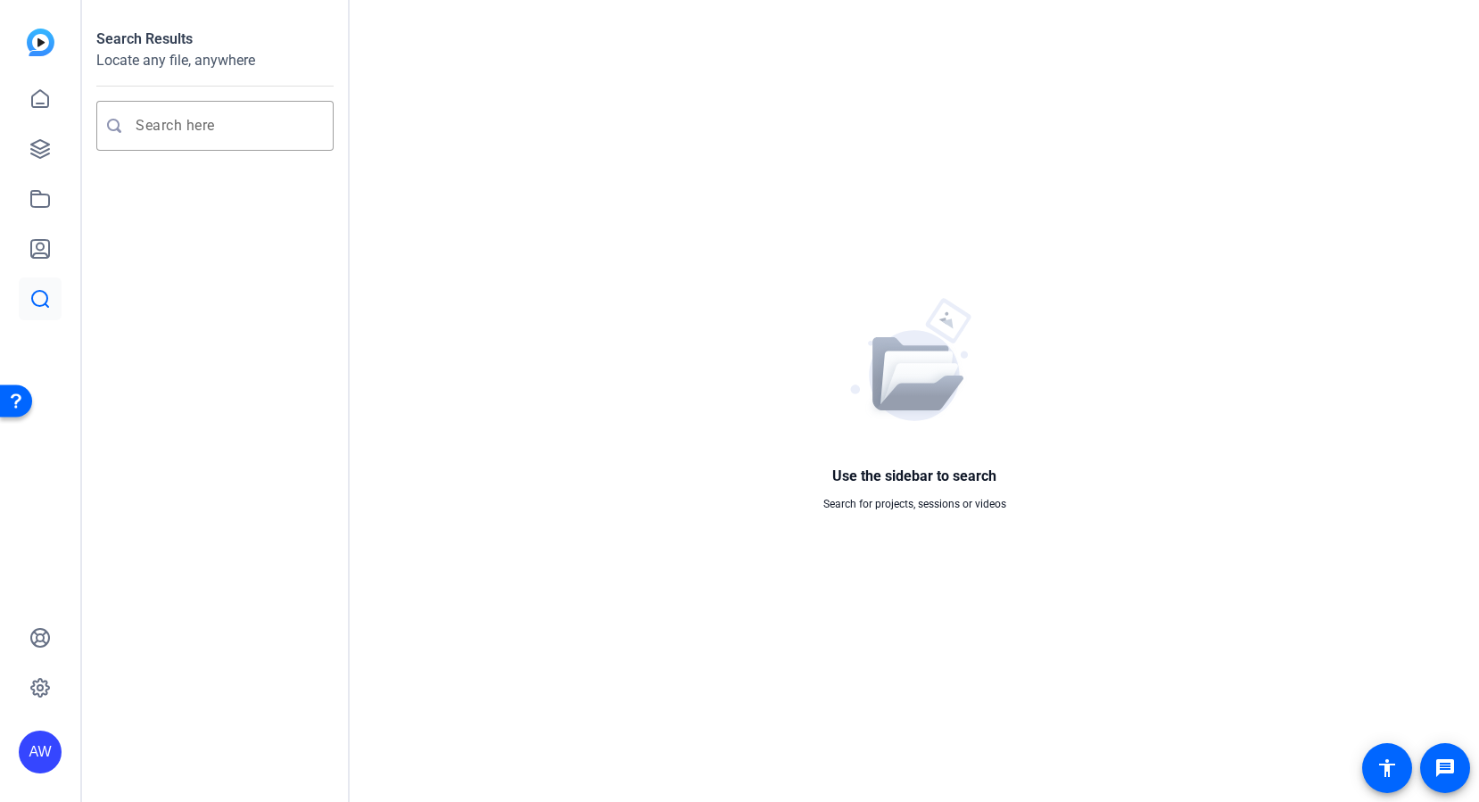
click at [45, 305] on icon at bounding box center [40, 299] width 16 height 16
click at [173, 122] on input "Enter search query" at bounding box center [224, 125] width 177 height 21
type input "Silverbay seafood"
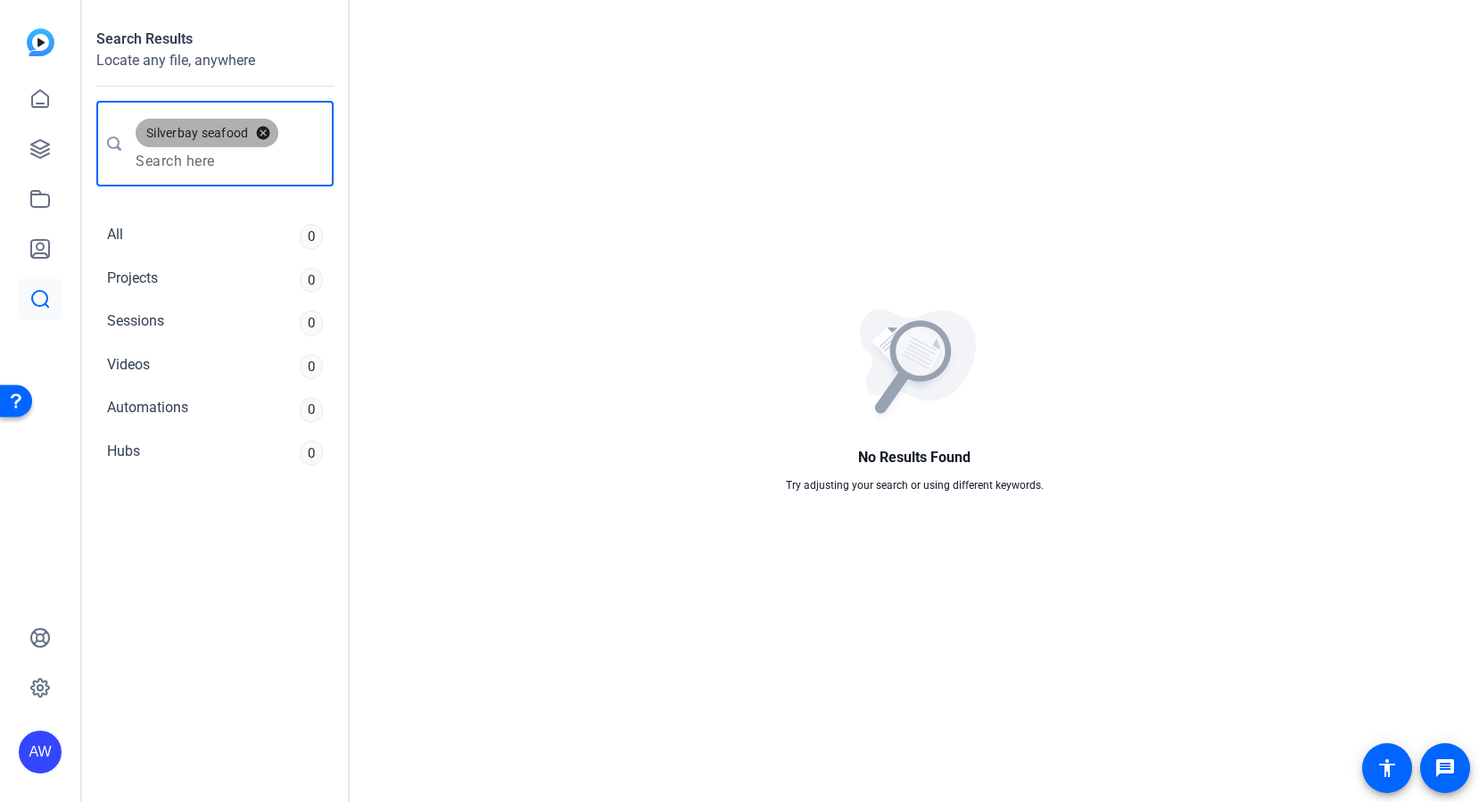
click at [266, 125] on button "cancel" at bounding box center [263, 133] width 30 height 16
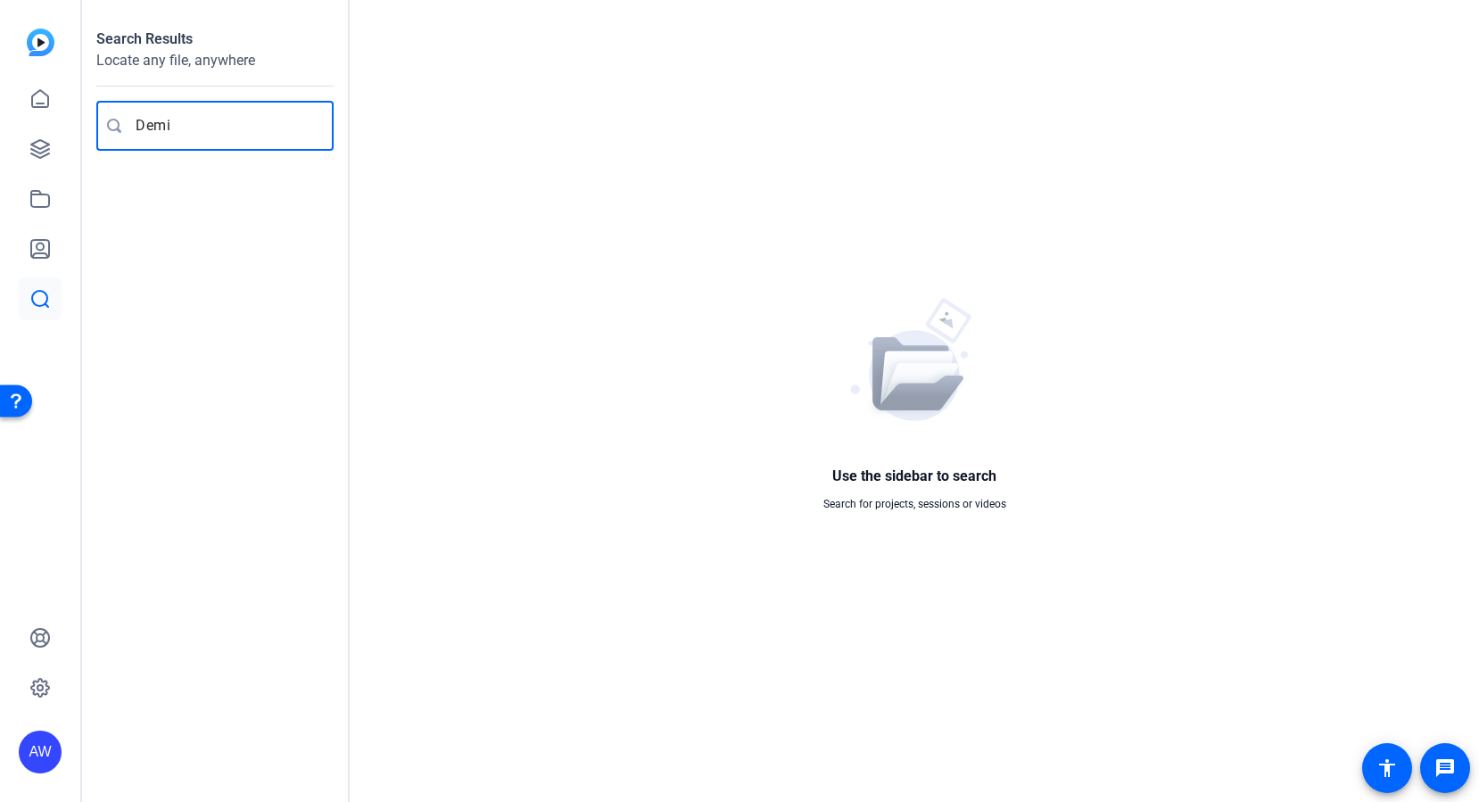
type input "Demio"
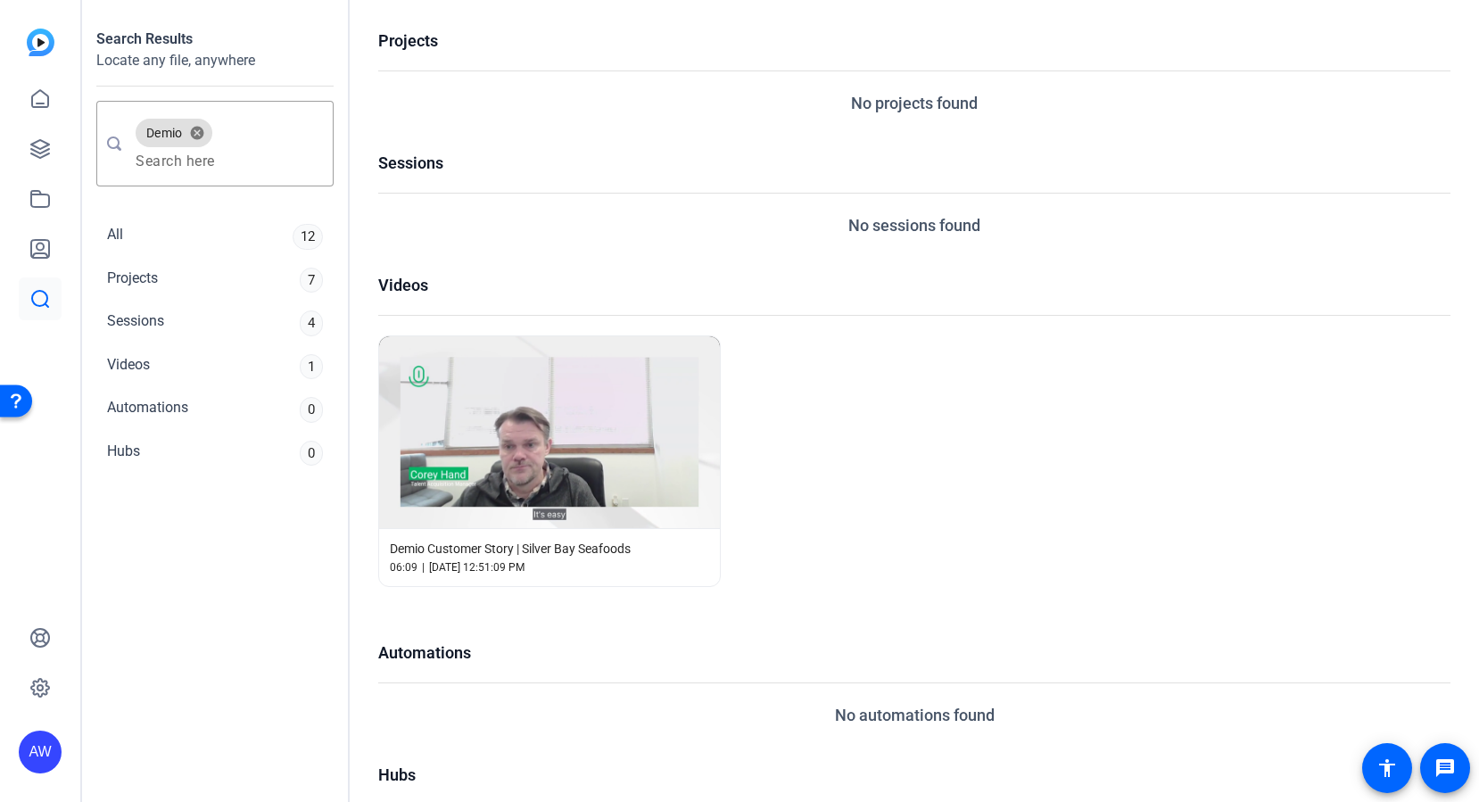
click at [934, 529] on div "Demio Customer Story | Silver Bay Seafoods 06:09 | Apr 8, 2025, 12:51:09 PM" at bounding box center [914, 461] width 1072 height 252
click at [454, 560] on span "[DATE] 12:51:09 PM" at bounding box center [476, 567] width 95 height 16
click at [713, 555] on div "Demio Customer Story | Silver Bay Seafoods 06:09 | Apr 8, 2025, 12:51:09 PM" at bounding box center [549, 557] width 341 height 58
click at [706, 559] on div "06:09 | Apr 8, 2025, 12:51:09 PM" at bounding box center [549, 567] width 319 height 16
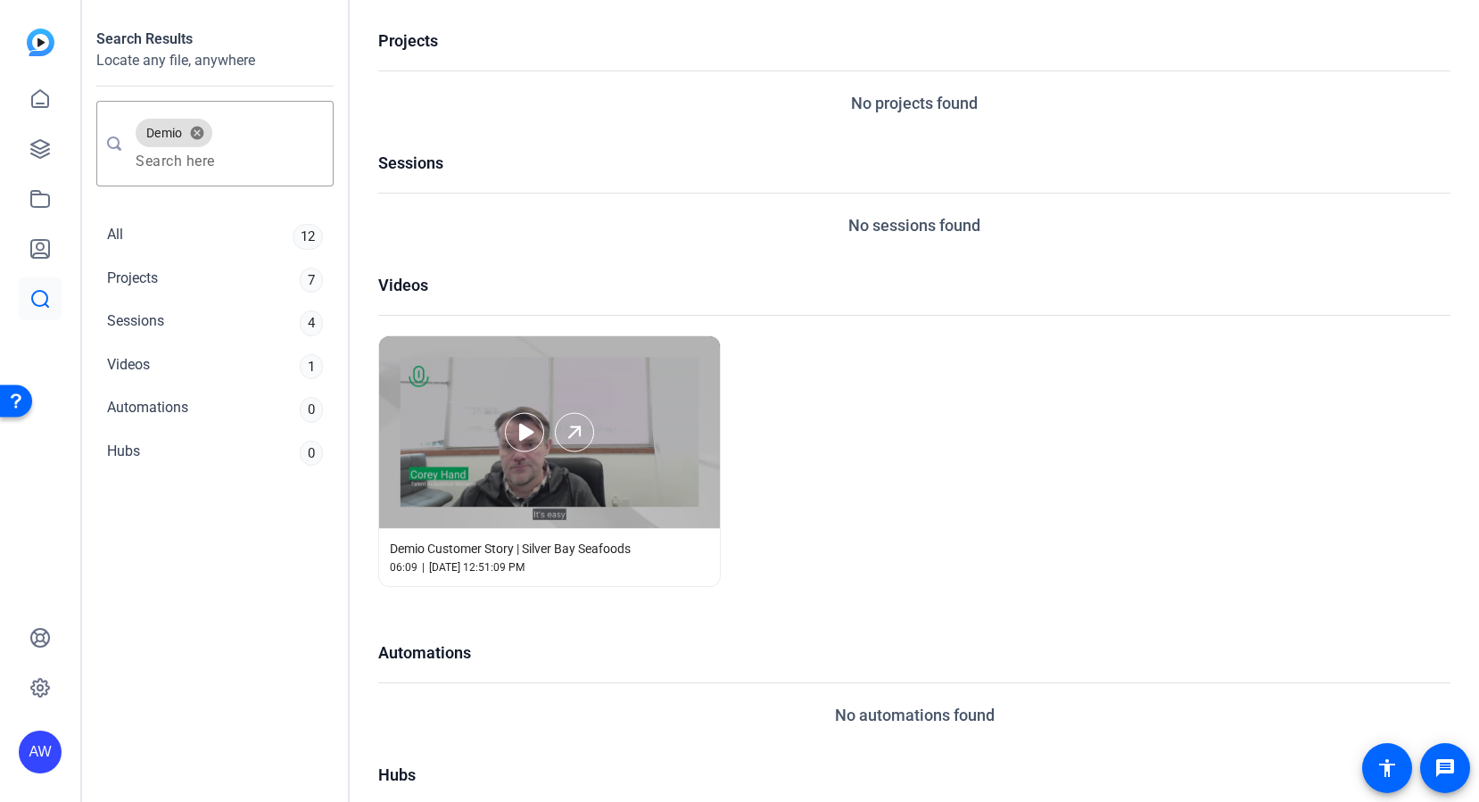
click at [636, 436] on div at bounding box center [549, 432] width 341 height 192
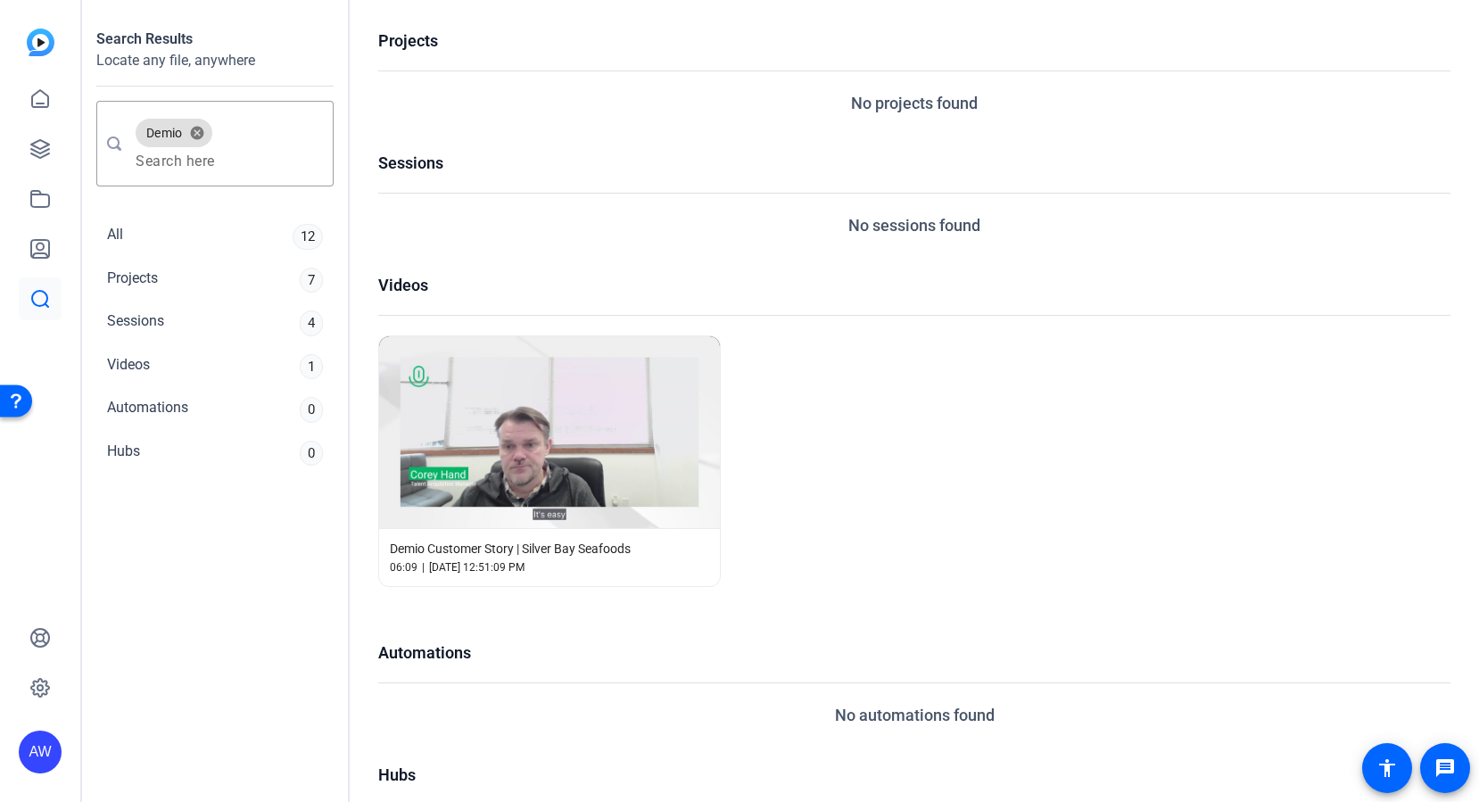
click at [648, 560] on div "06:09 | Apr 8, 2025, 12:51:09 PM" at bounding box center [549, 567] width 319 height 16
click at [652, 546] on div "Demio Customer Story | Silver Bay Seafoods" at bounding box center [549, 549] width 319 height 18
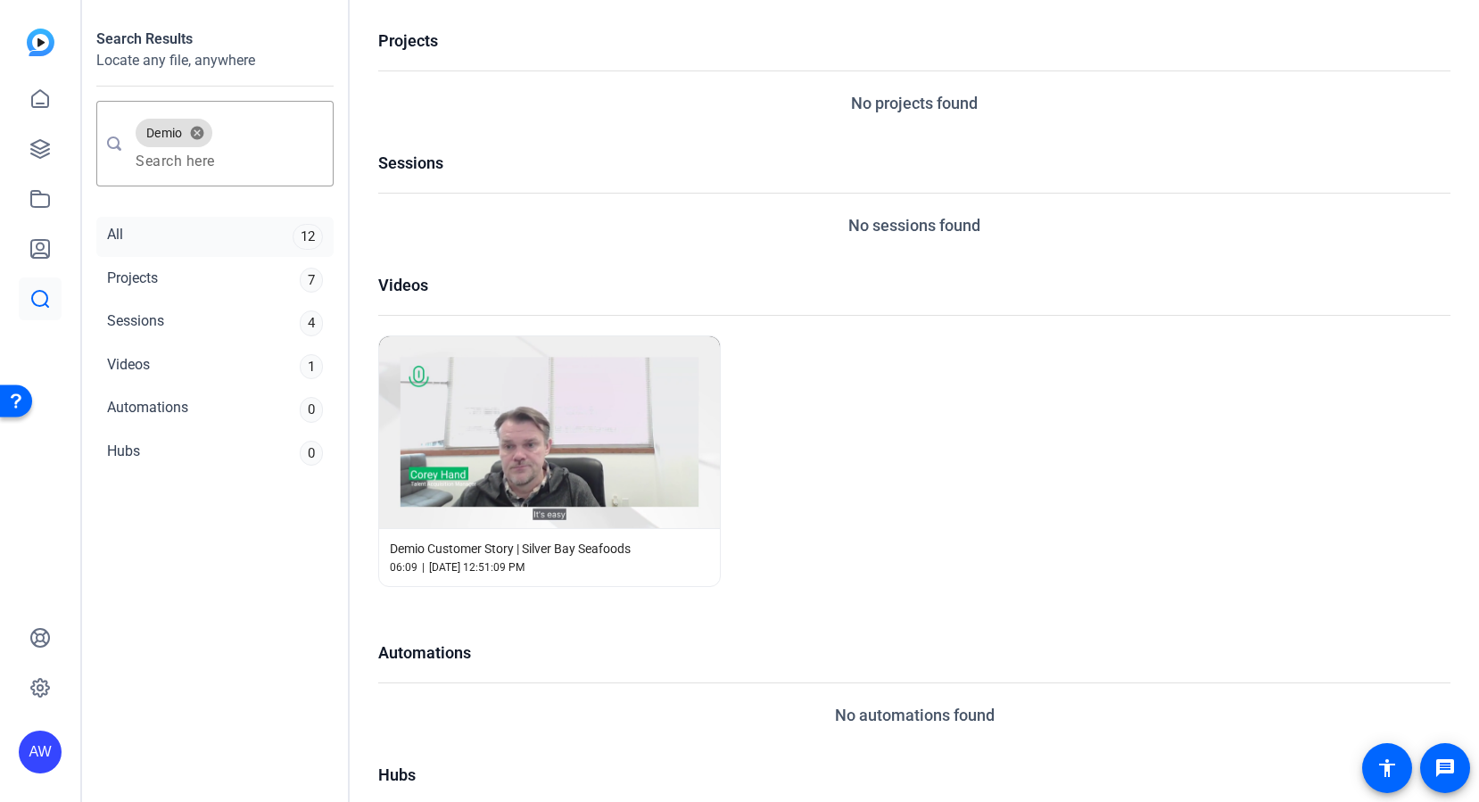
click at [185, 228] on div "All 12" at bounding box center [214, 237] width 237 height 40
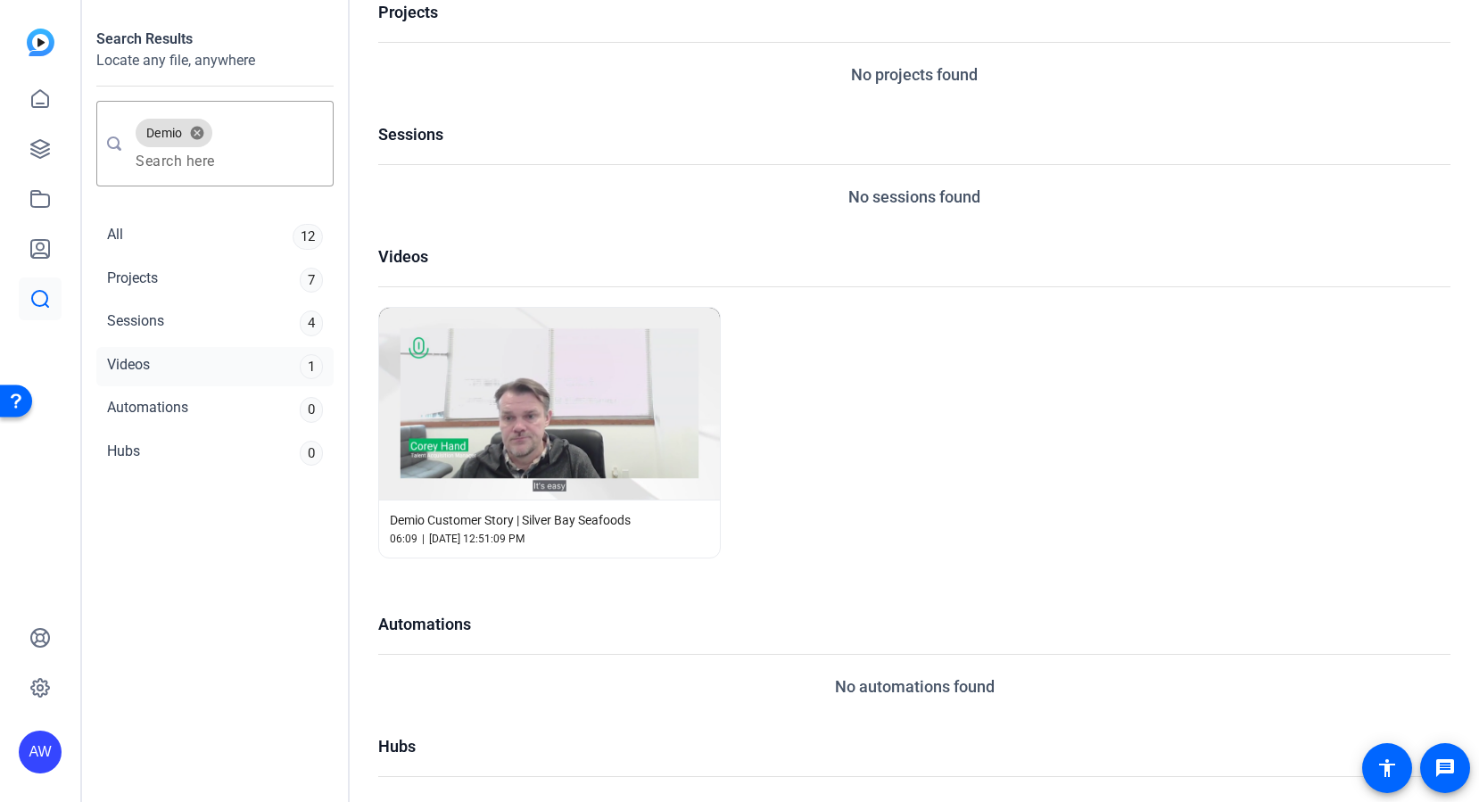
click at [145, 368] on div "Videos" at bounding box center [128, 367] width 43 height 26
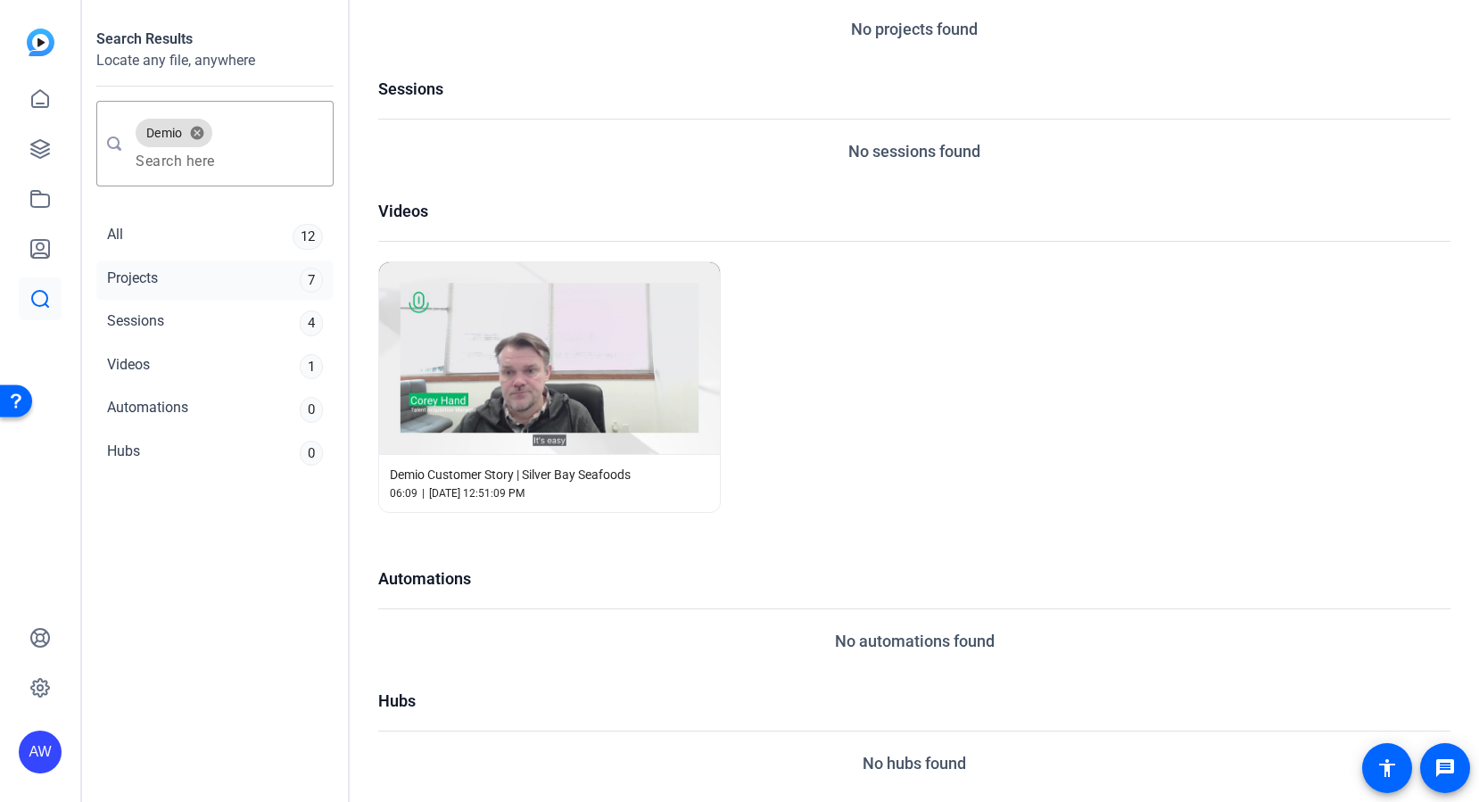
click at [187, 288] on div "Projects 7" at bounding box center [214, 281] width 237 height 40
click at [557, 474] on span "Demio Customer Story | Silver Bay Seafoods" at bounding box center [510, 475] width 241 height 18
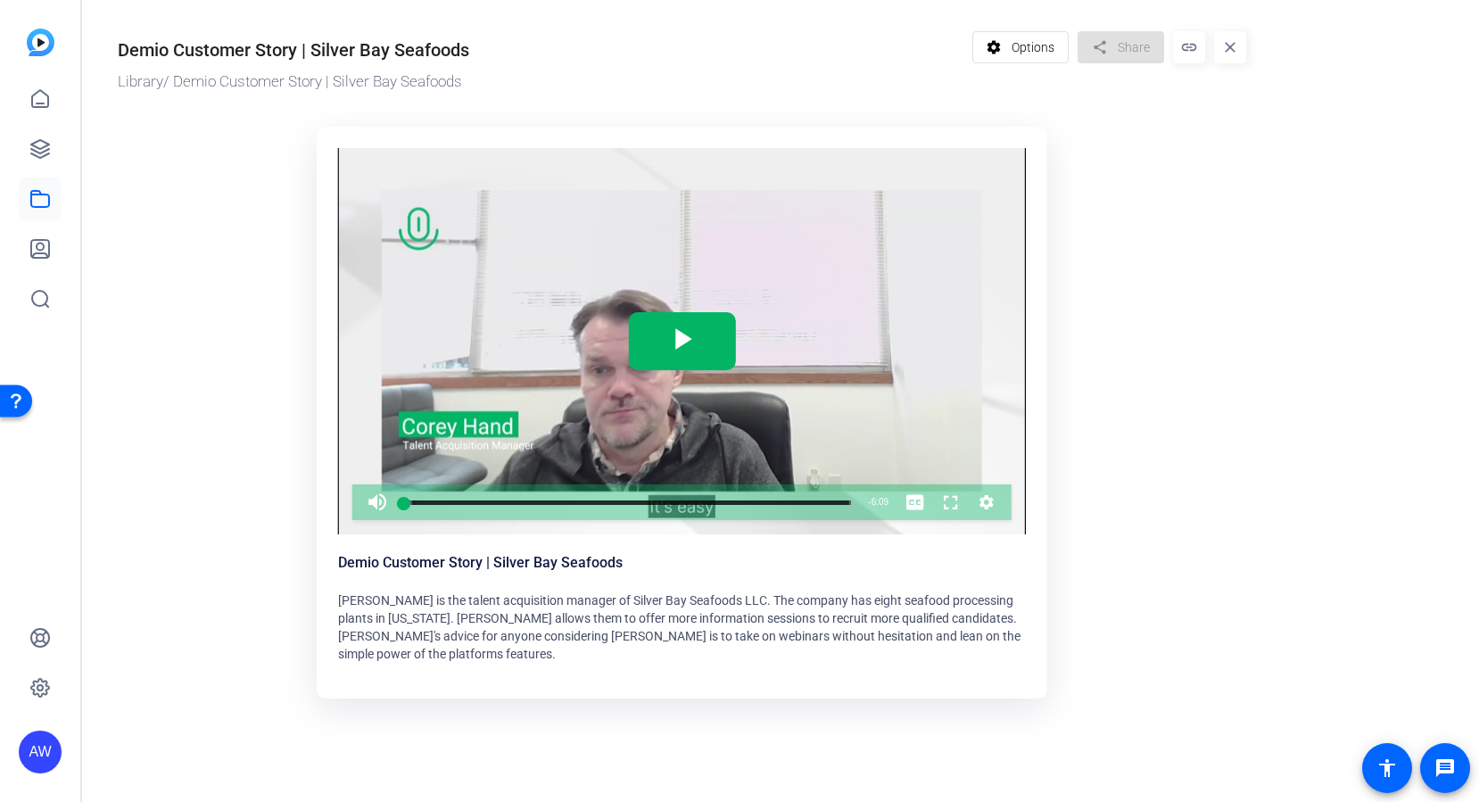
drag, startPoint x: 267, startPoint y: 50, endPoint x: 509, endPoint y: 48, distance: 242.7
click at [509, 48] on div "Demio Customer Story | Silver Bay Seafoods" at bounding box center [541, 47] width 846 height 32
drag, startPoint x: 509, startPoint y: 48, endPoint x: 161, endPoint y: 30, distance: 348.4
click at [161, 31] on div "Demio Customer Story | Silver Bay Seafoods" at bounding box center [541, 47] width 846 height 32
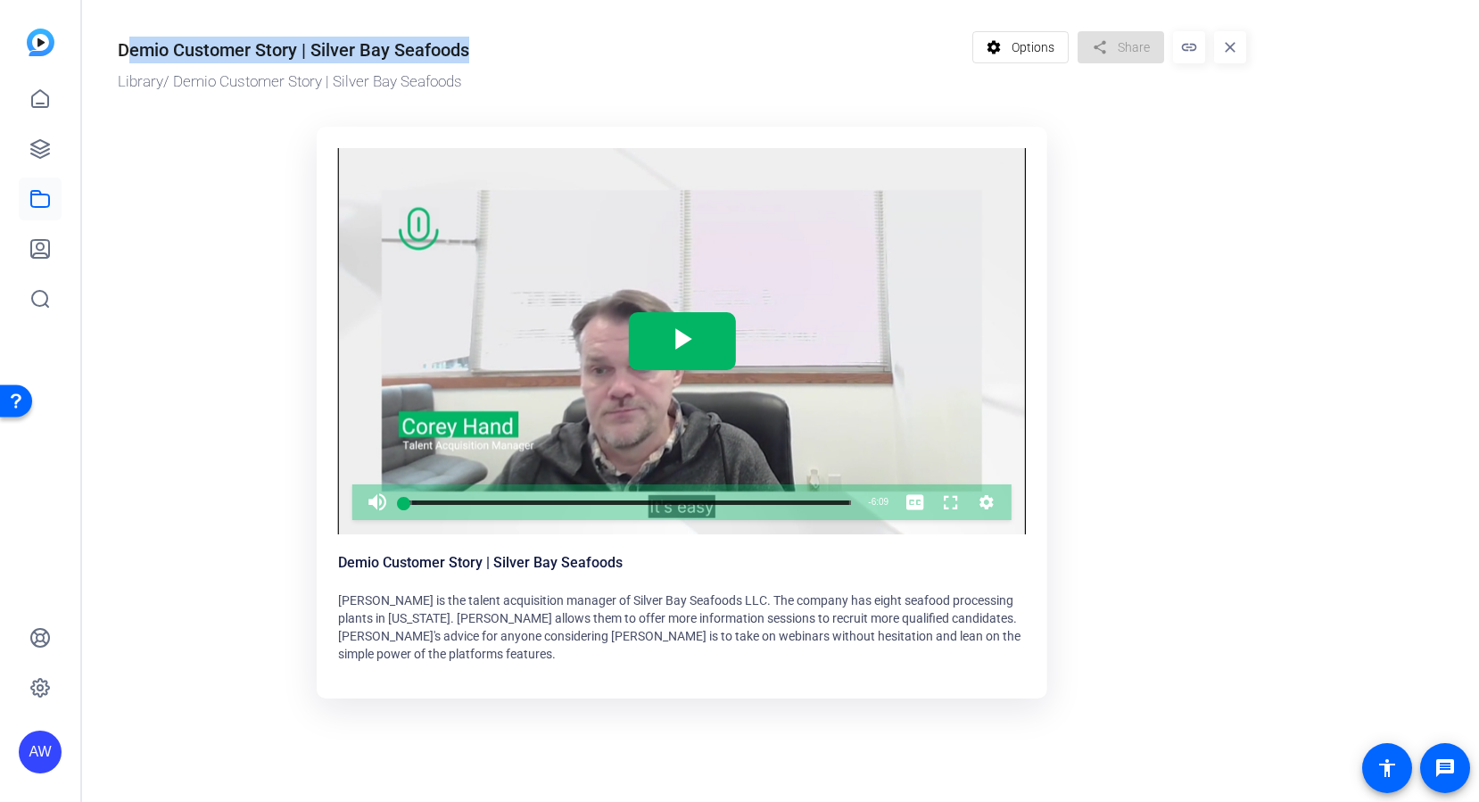
click at [161, 31] on div "Demio Customer Story | Silver Bay Seafoods" at bounding box center [541, 47] width 846 height 32
click at [234, 83] on div "Library / Demio Customer Story | Silver Bay Seafoods" at bounding box center [541, 81] width 846 height 23
click at [146, 80] on link "Library" at bounding box center [141, 81] width 46 height 18
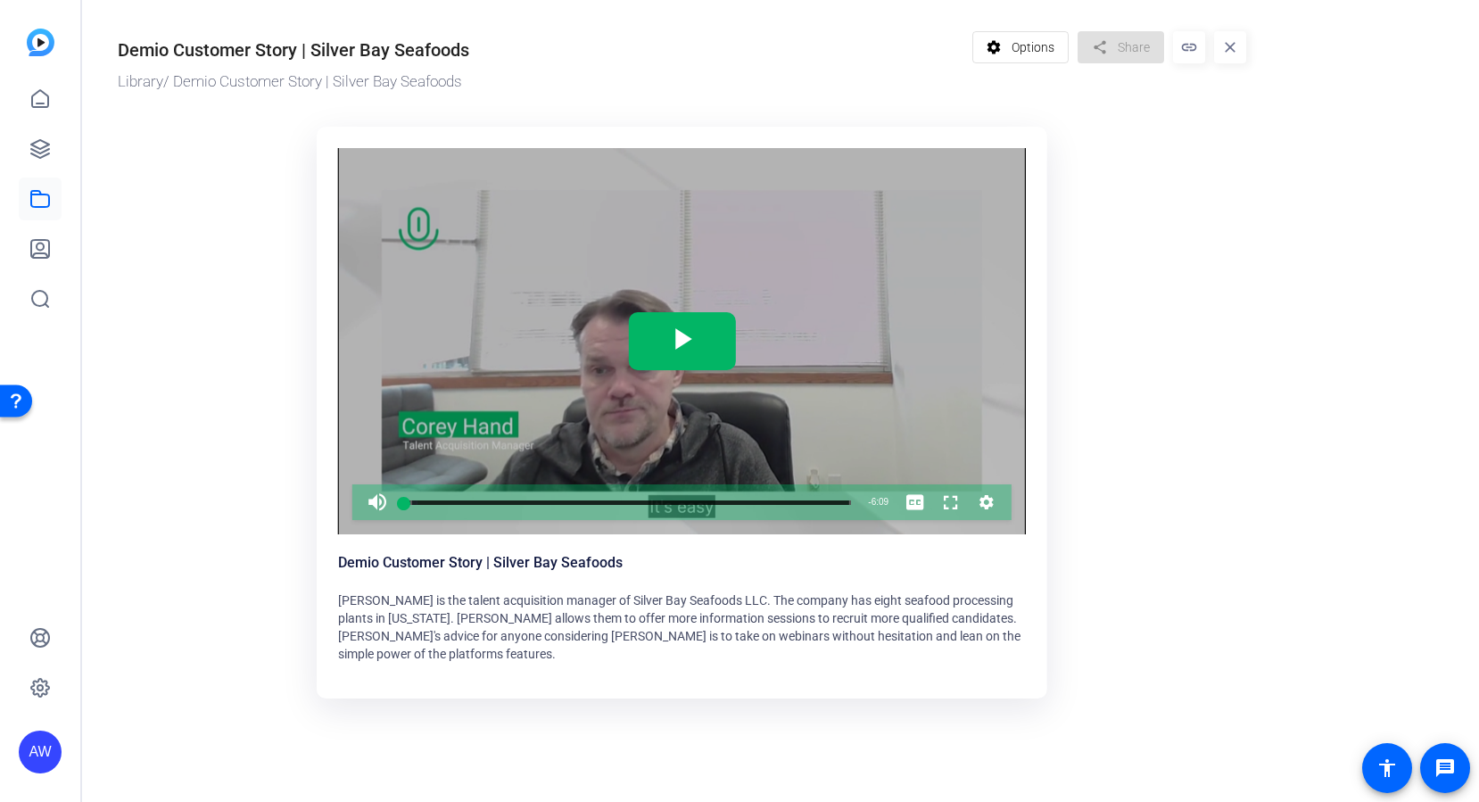
click at [682, 341] on span "Video Player" at bounding box center [682, 341] width 0 height 0
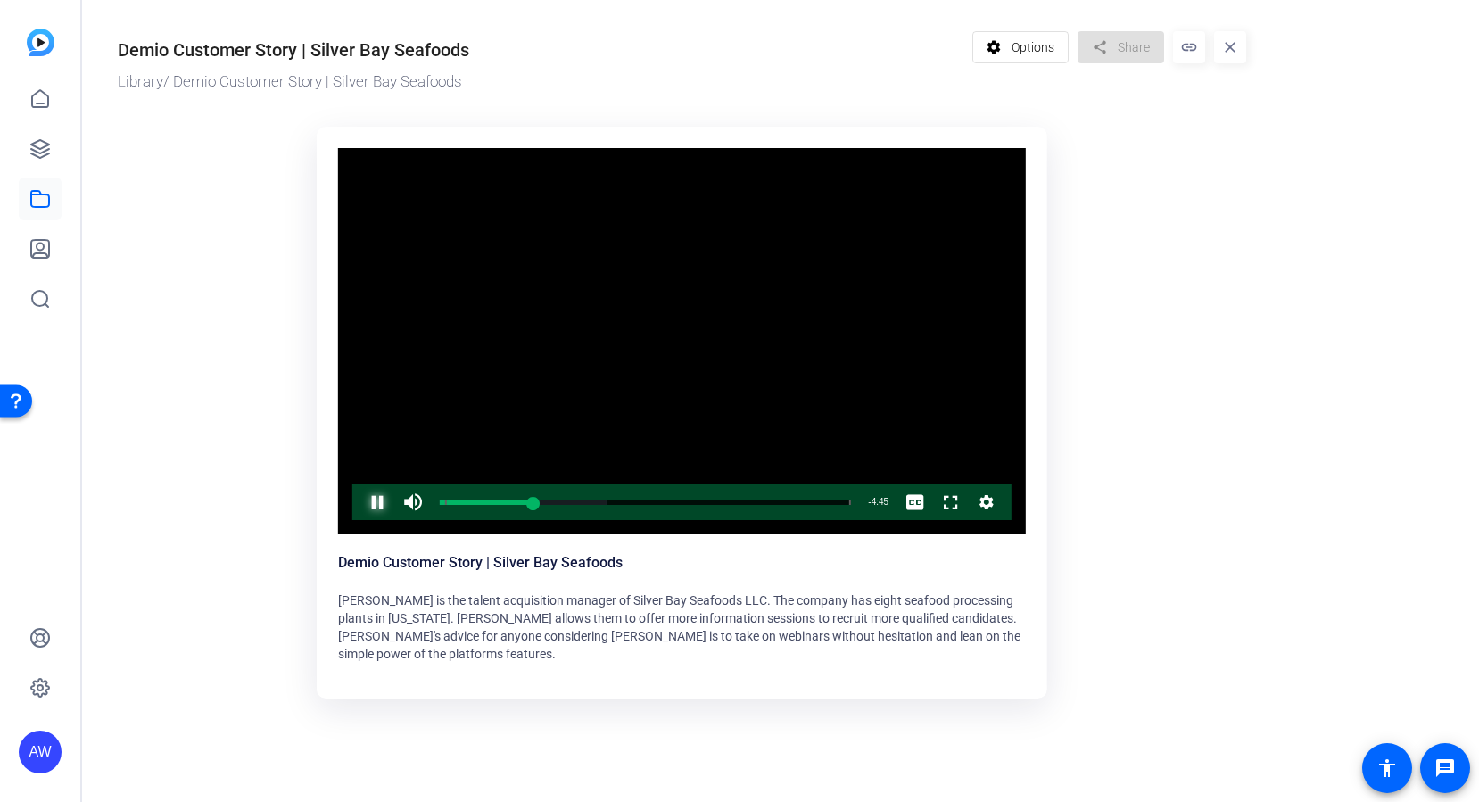
click at [360, 499] on span "Video Player" at bounding box center [360, 502] width 0 height 36
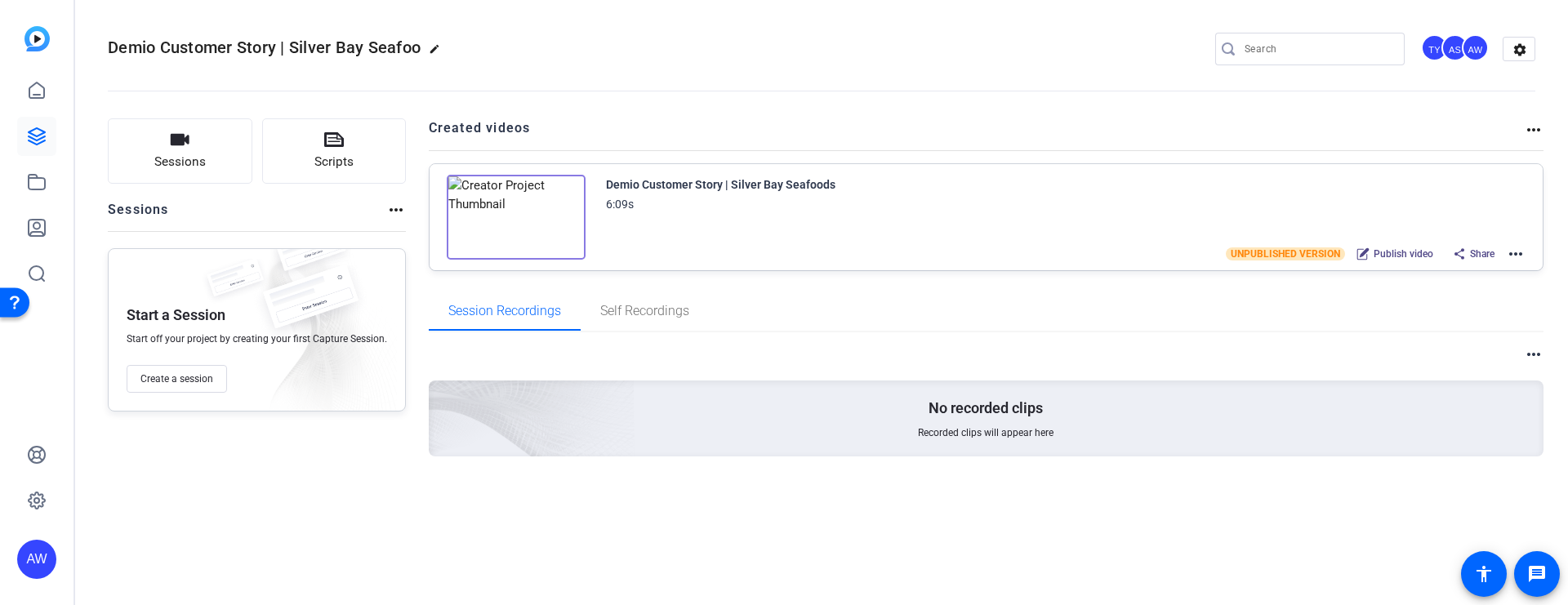
click at [1516, 254] on mat-icon "more_horiz" at bounding box center [1515, 254] width 19 height 19
click at [1435, 383] on span "Download SRT" at bounding box center [1455, 375] width 114 height 19
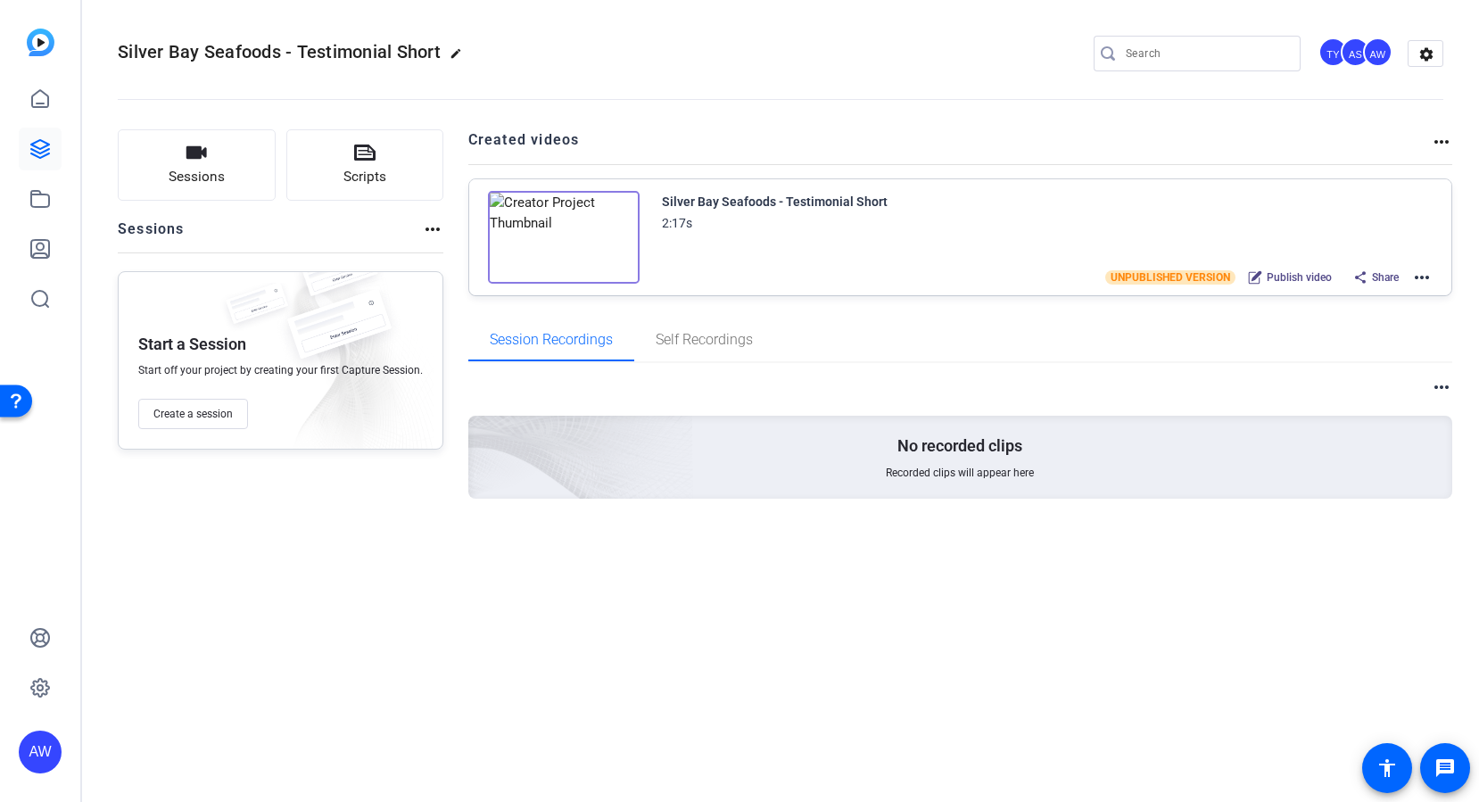
click at [1419, 277] on mat-icon "more_horiz" at bounding box center [1421, 277] width 21 height 21
click at [1338, 415] on span "Download SRT" at bounding box center [1357, 410] width 124 height 21
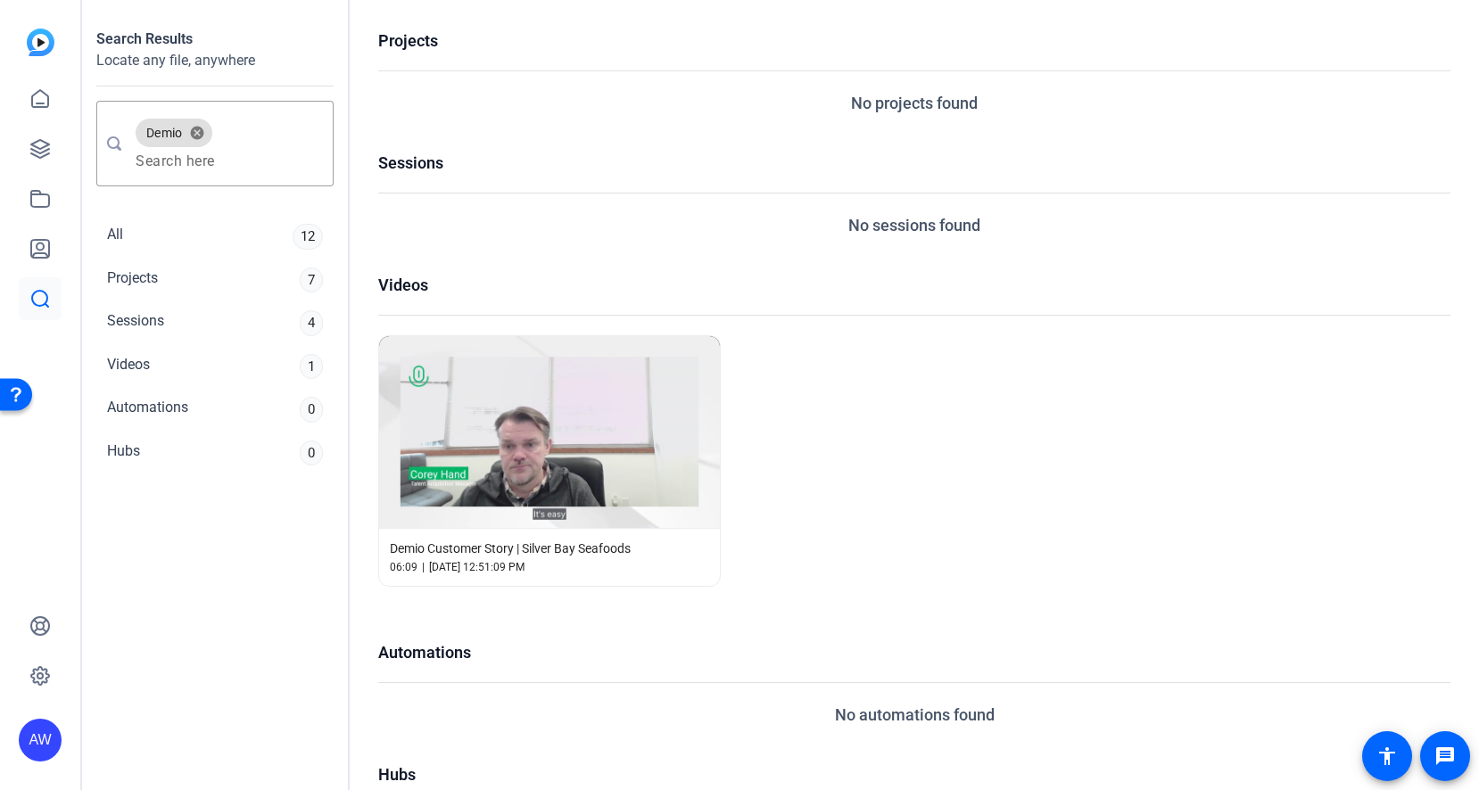
scroll to position [74, 0]
